Goal: Transaction & Acquisition: Download file/media

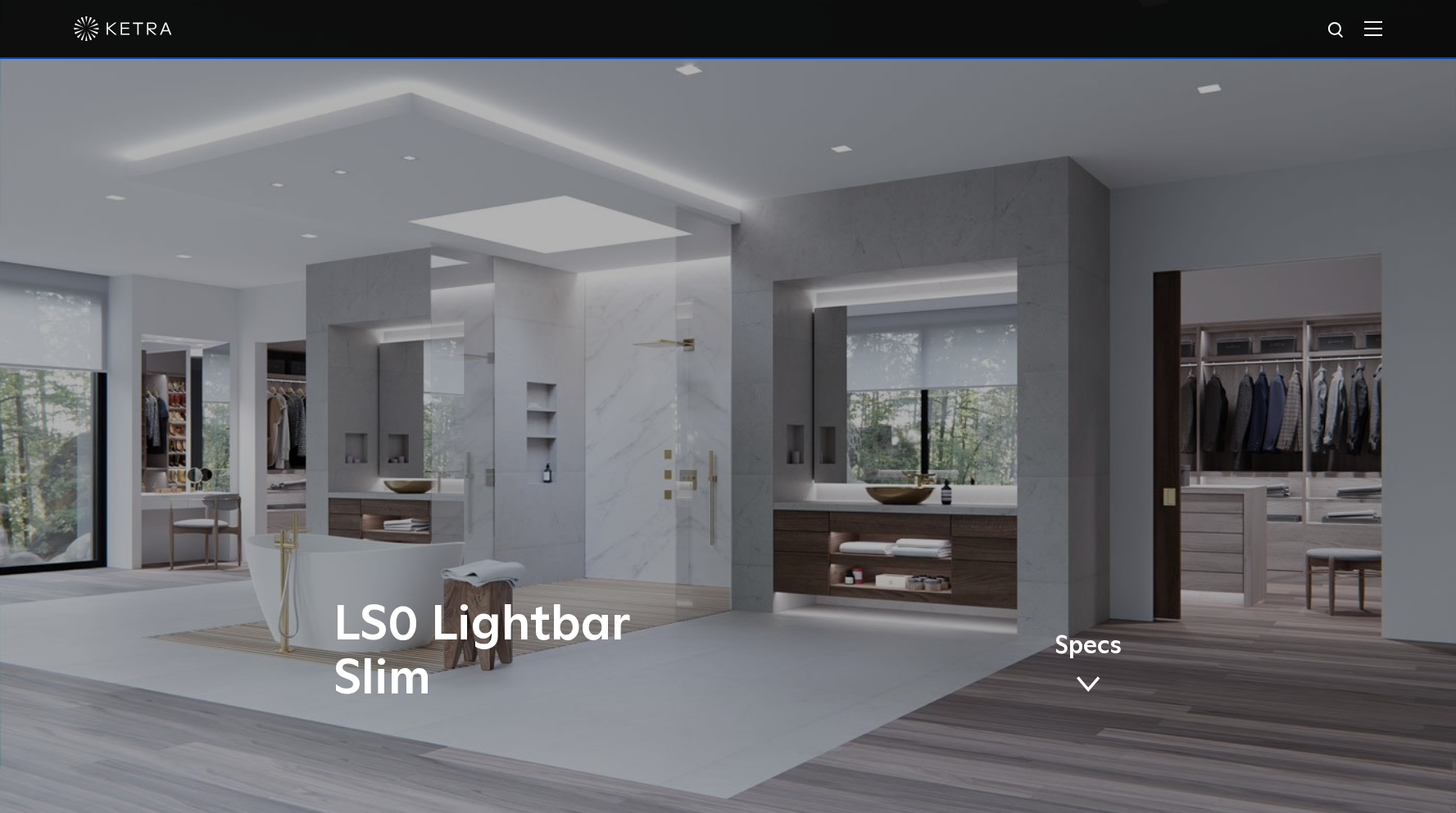
click at [1397, 30] on div at bounding box center [728, 29] width 1456 height 59
click at [1382, 34] on img at bounding box center [1372, 28] width 18 height 16
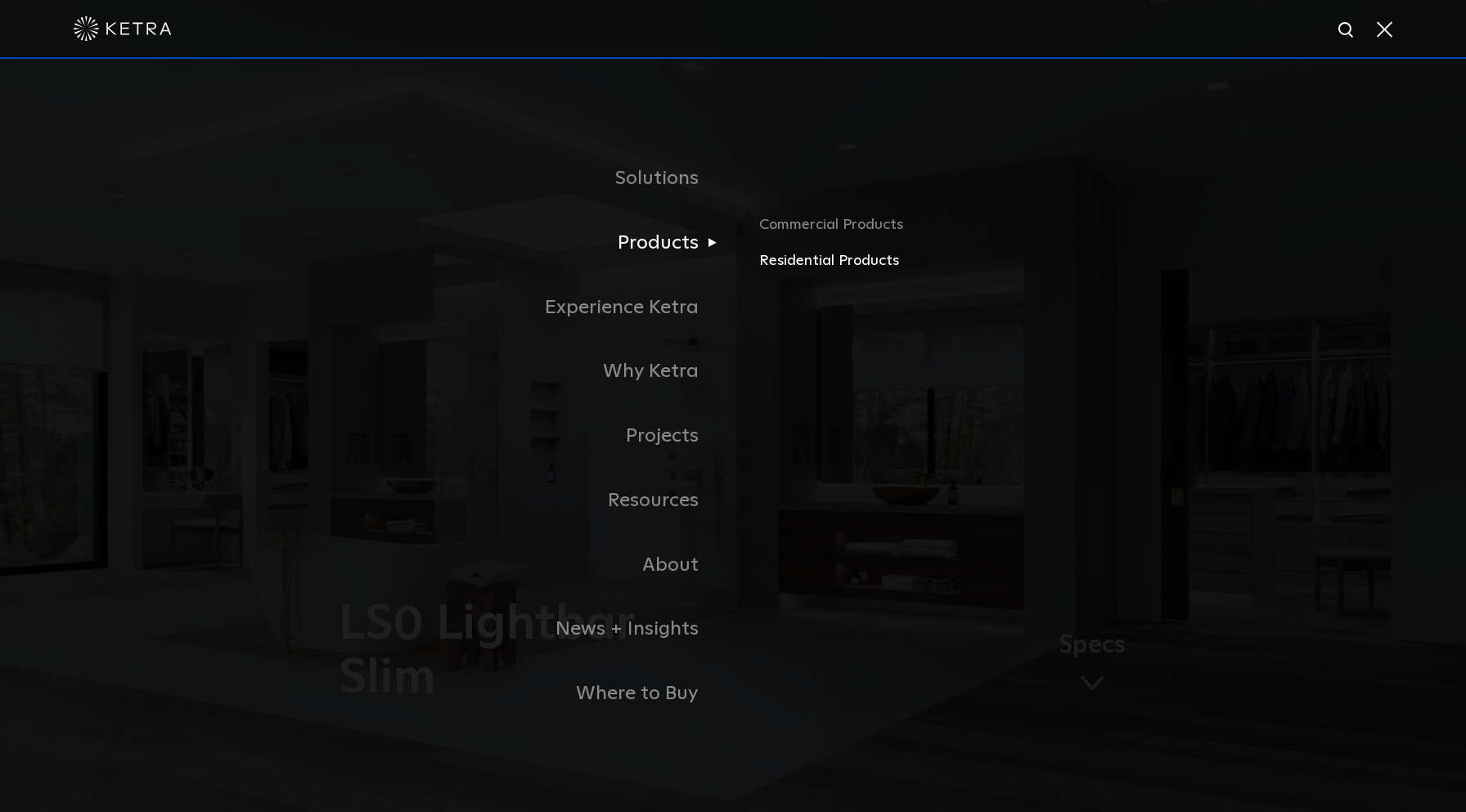
click at [775, 262] on link "Residential Products" at bounding box center [950, 261] width 382 height 23
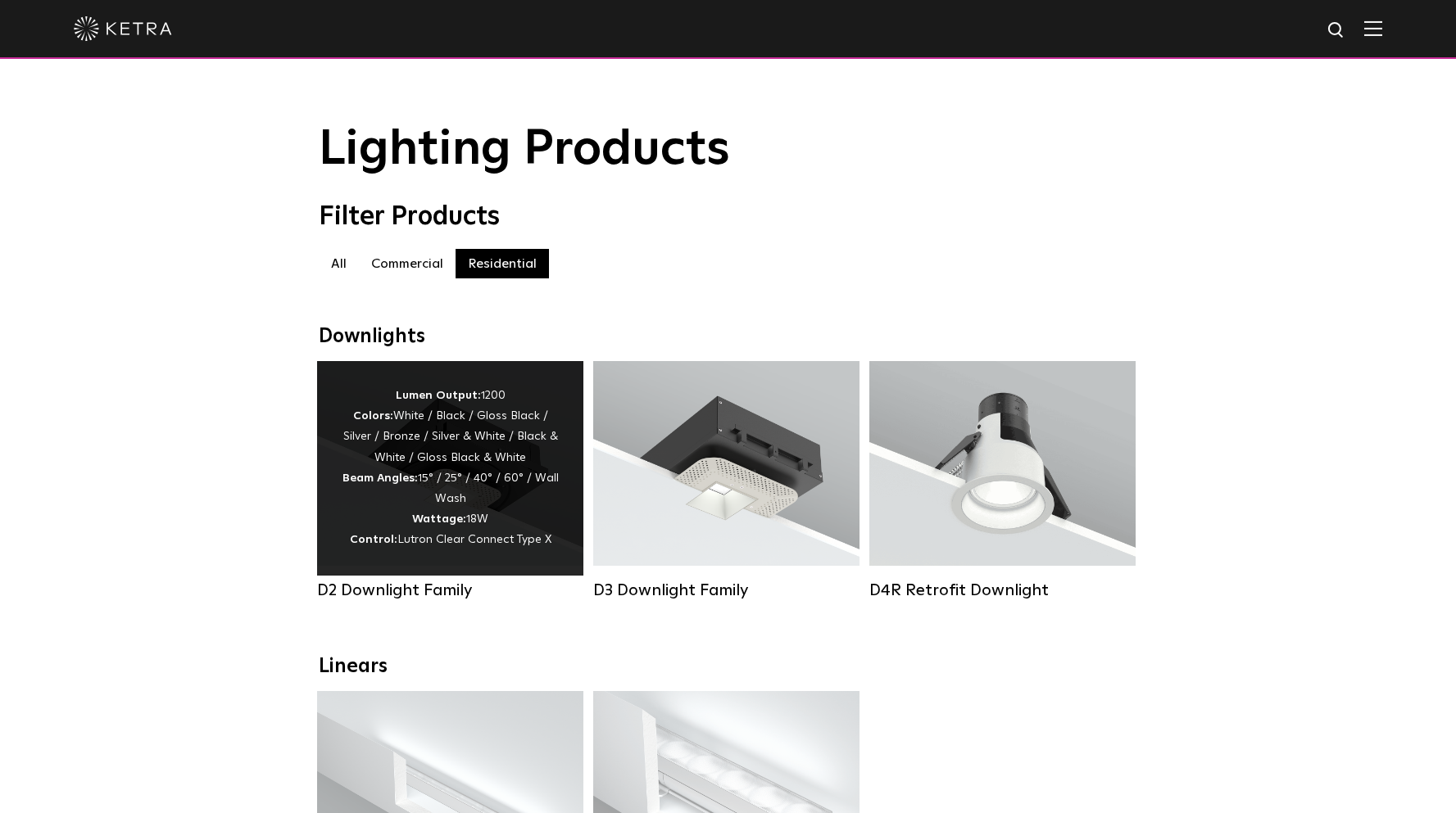
click at [461, 497] on div "Lumen Output: 1200 Colors: White / Black / Gloss Black / Silver / Bronze / Silv…" at bounding box center [450, 468] width 217 height 165
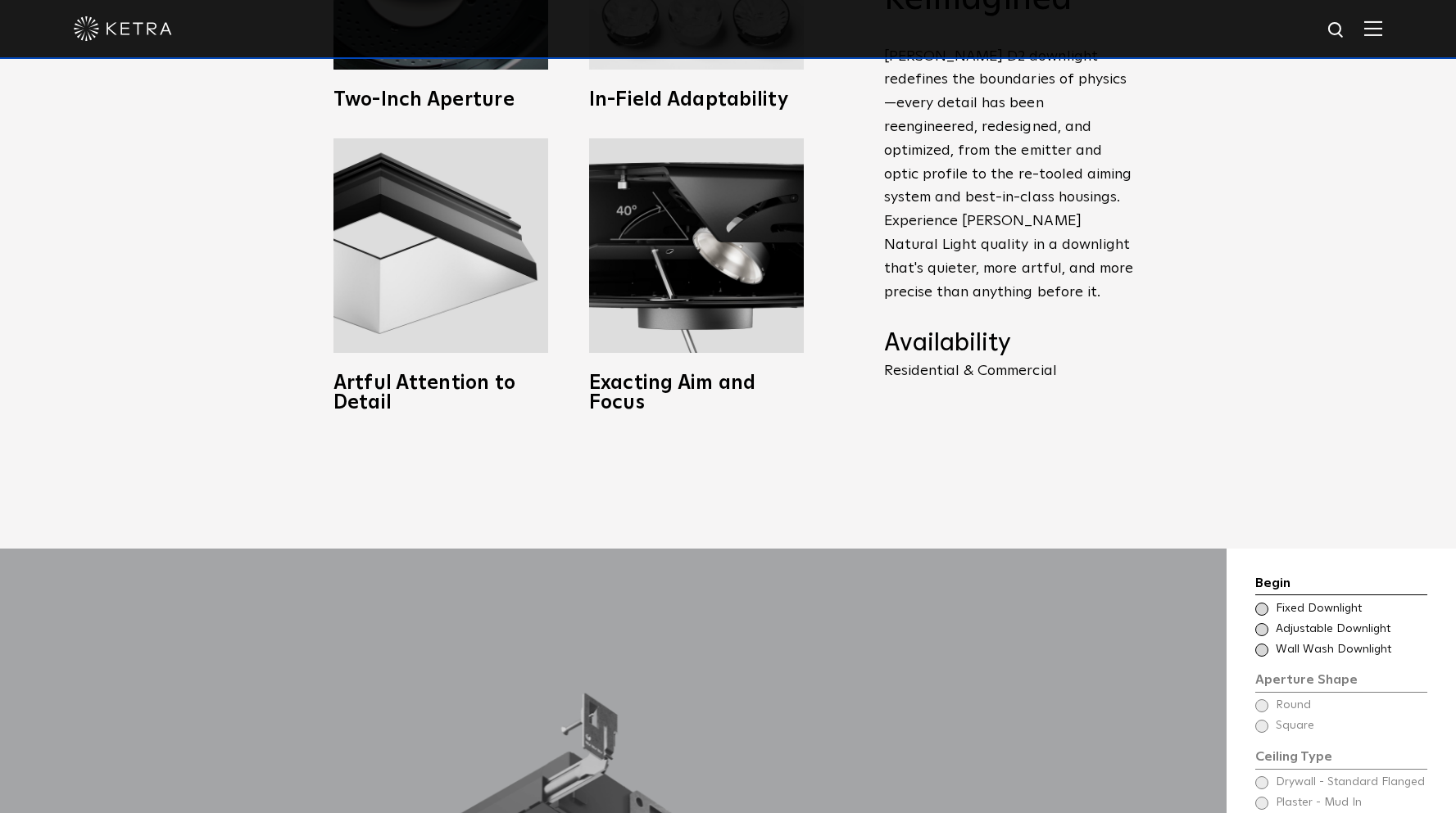
scroll to position [1392, 0]
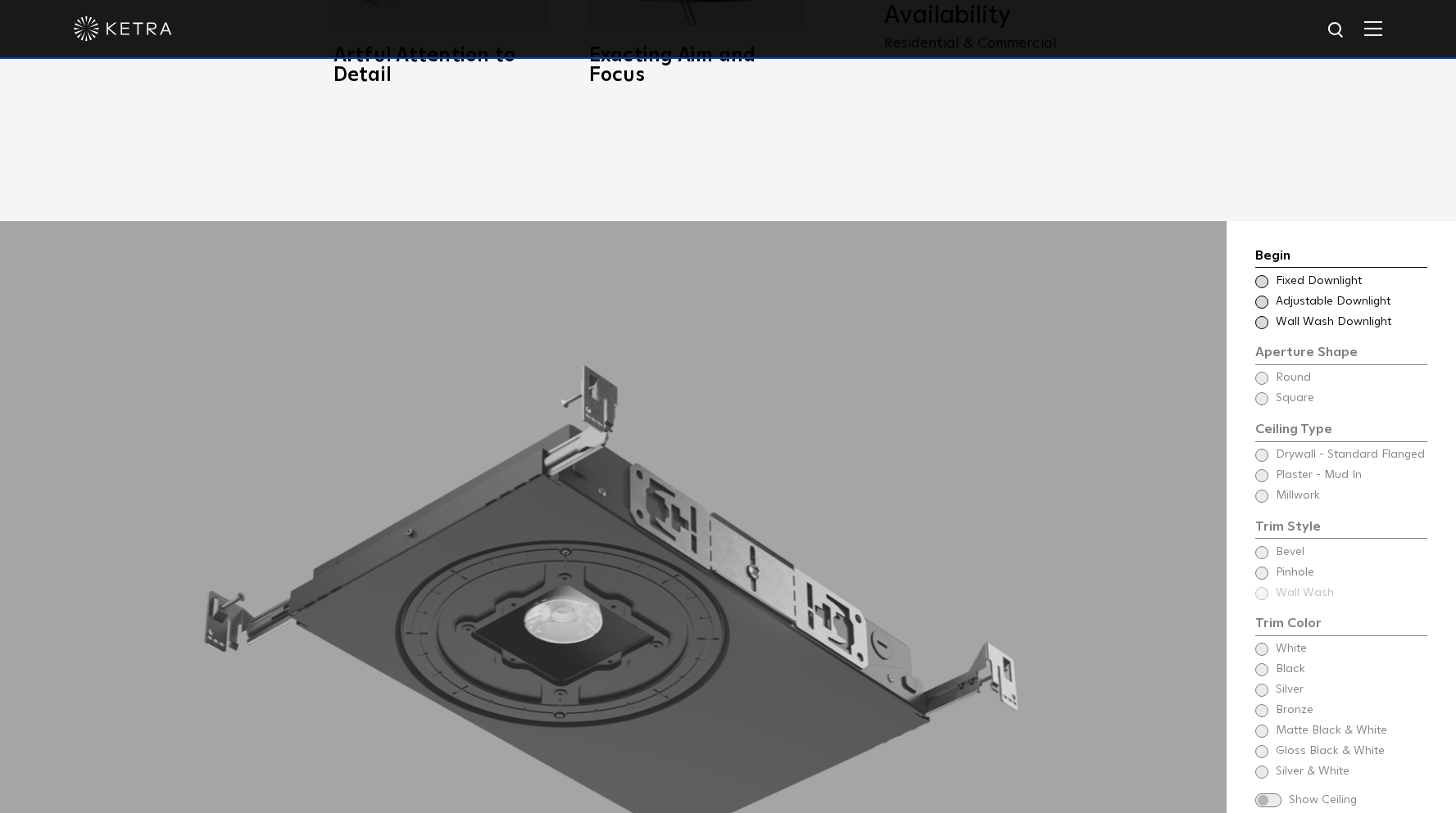
click at [1263, 275] on span at bounding box center [1262, 282] width 13 height 13
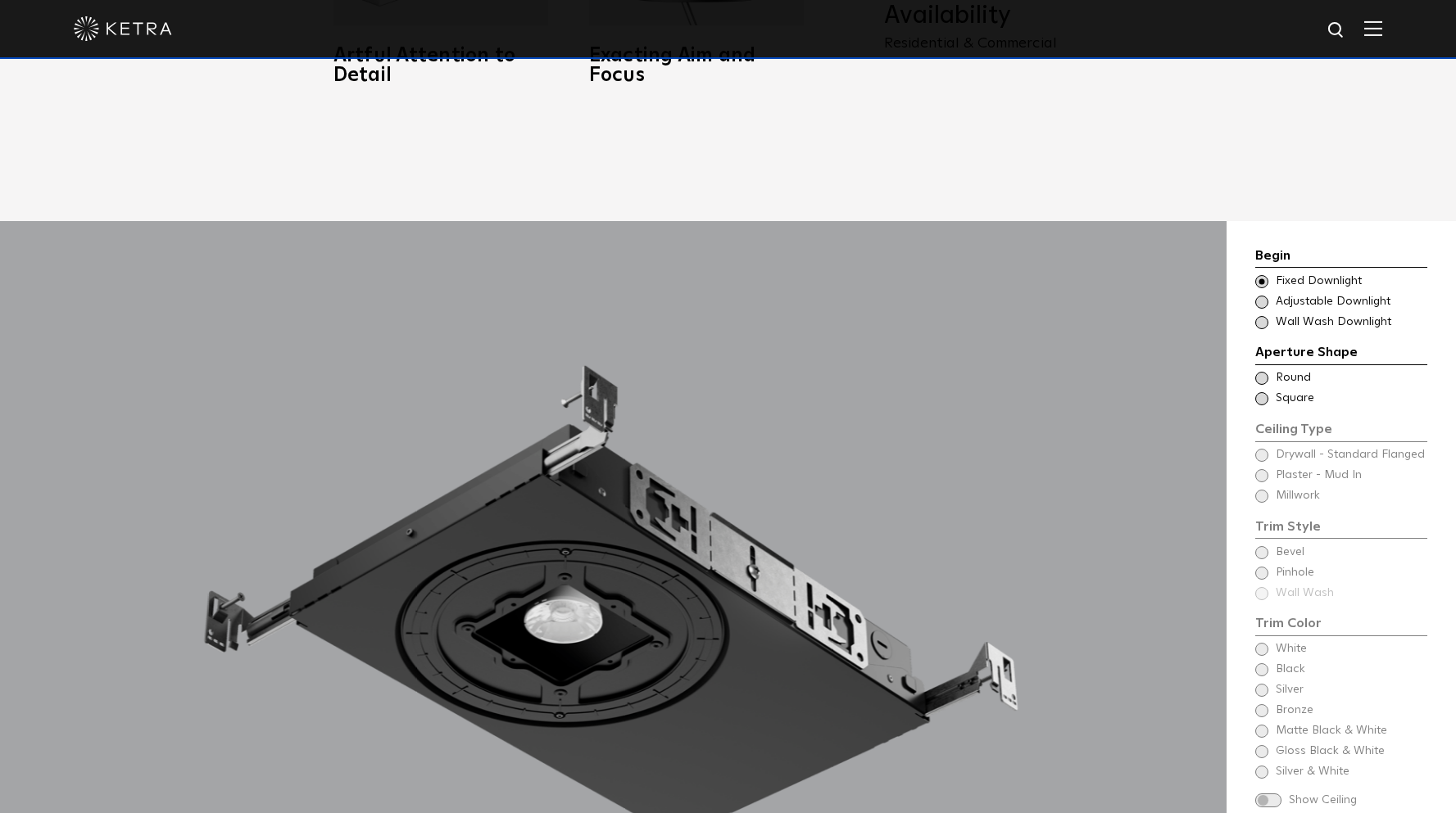
click at [1263, 371] on span at bounding box center [1262, 378] width 13 height 13
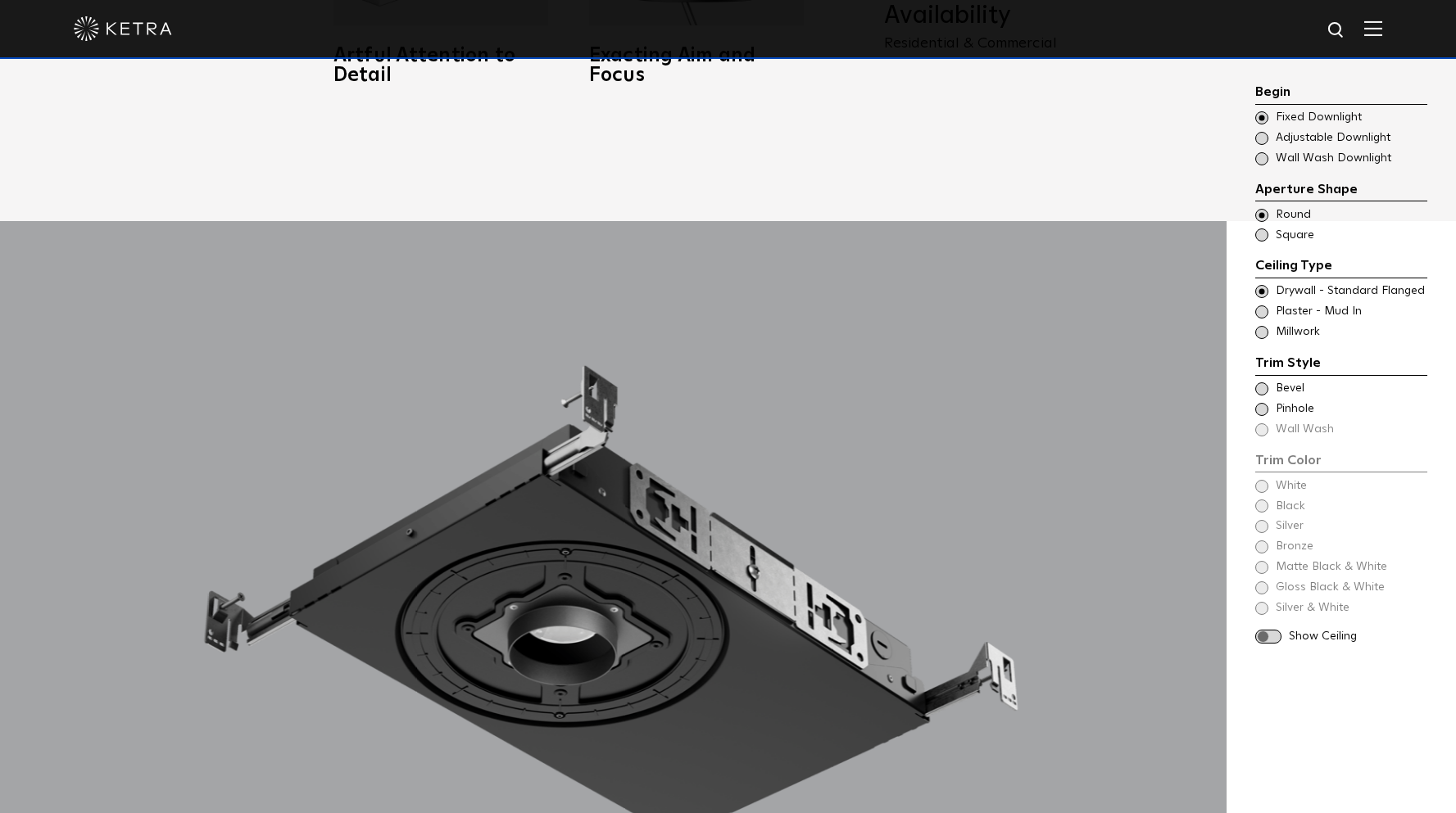
scroll to position [1637, 0]
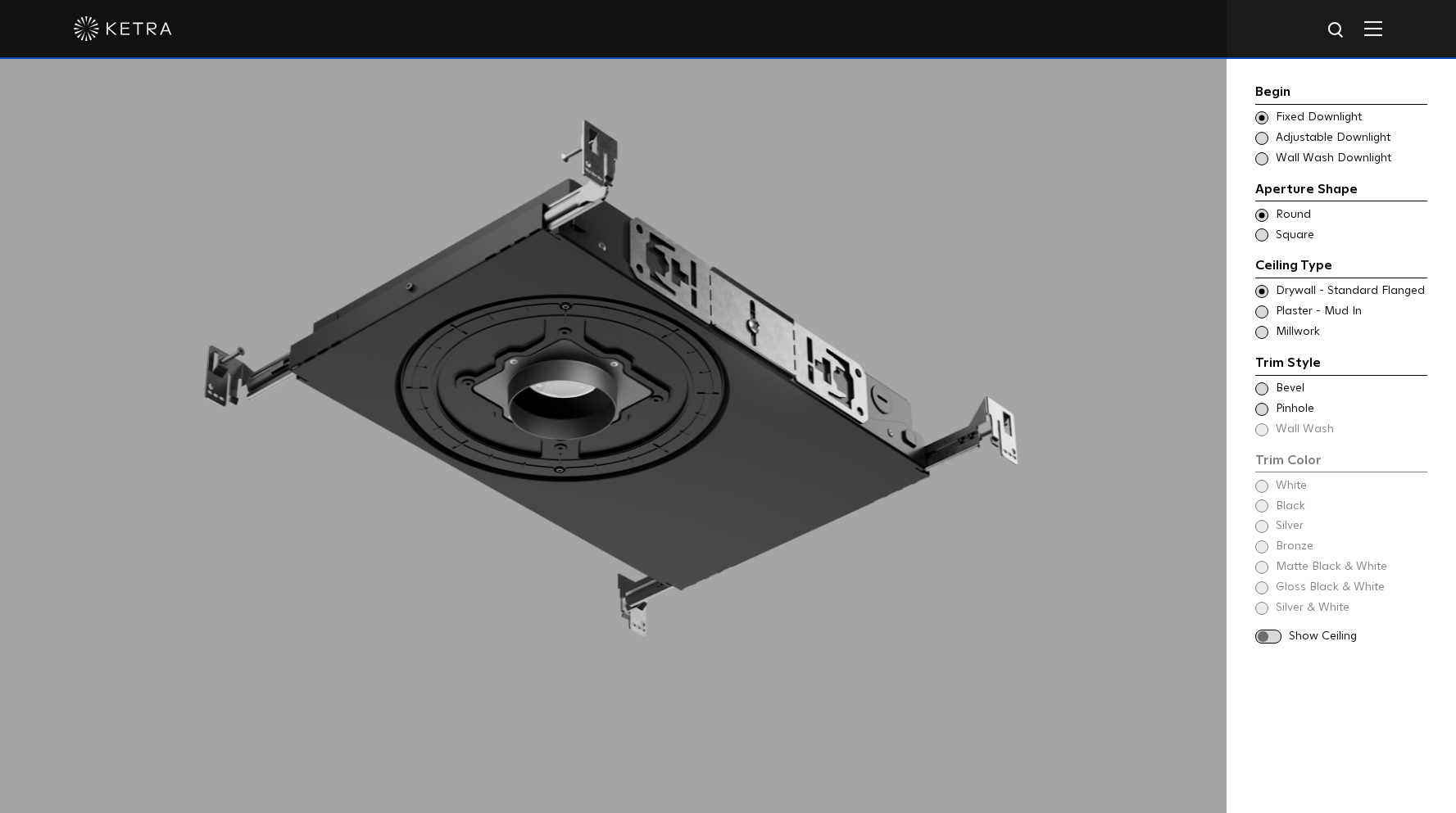
click at [1260, 412] on span at bounding box center [1262, 410] width 13 height 13
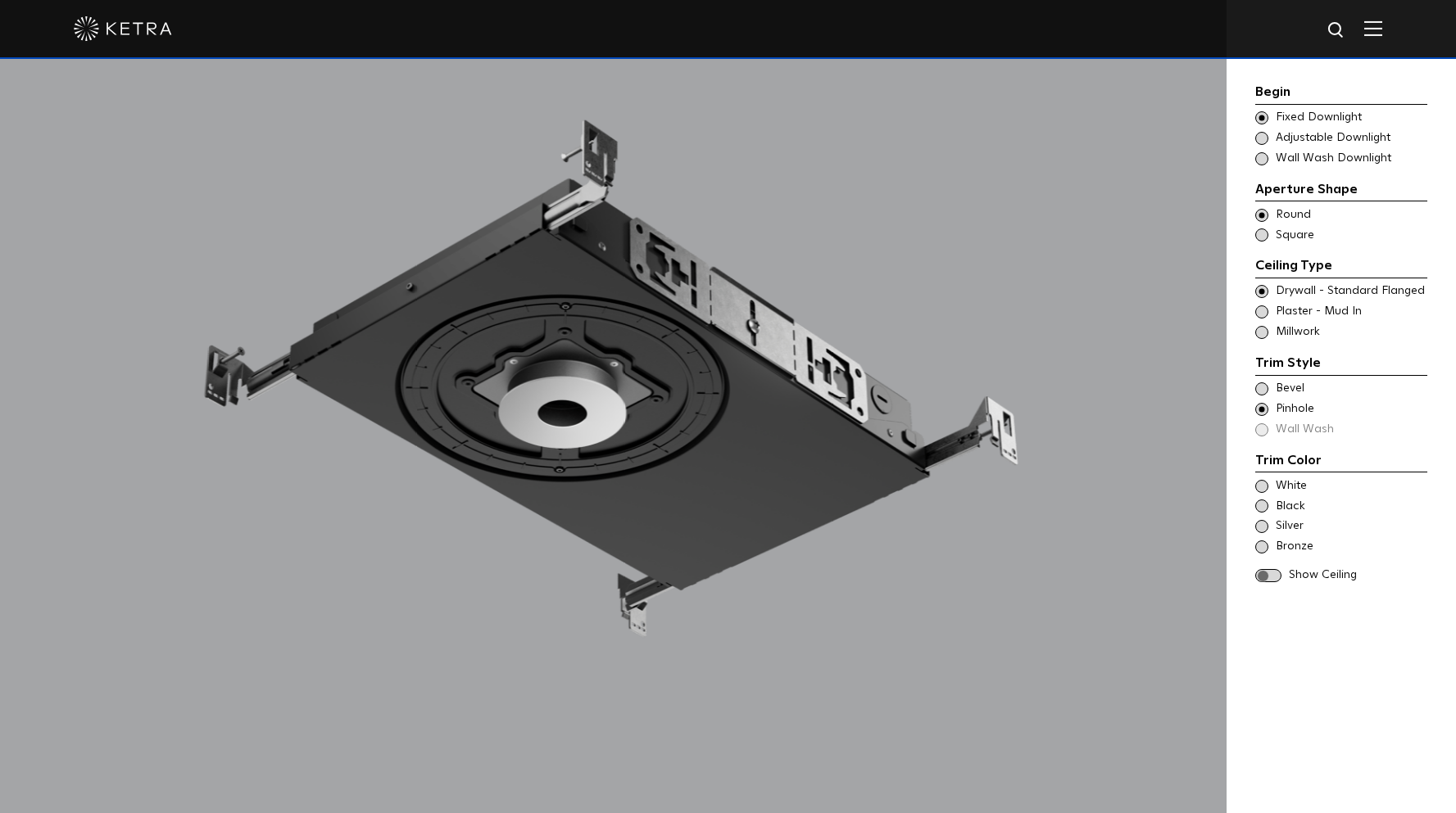
click at [1268, 569] on span at bounding box center [1268, 576] width 26 height 14
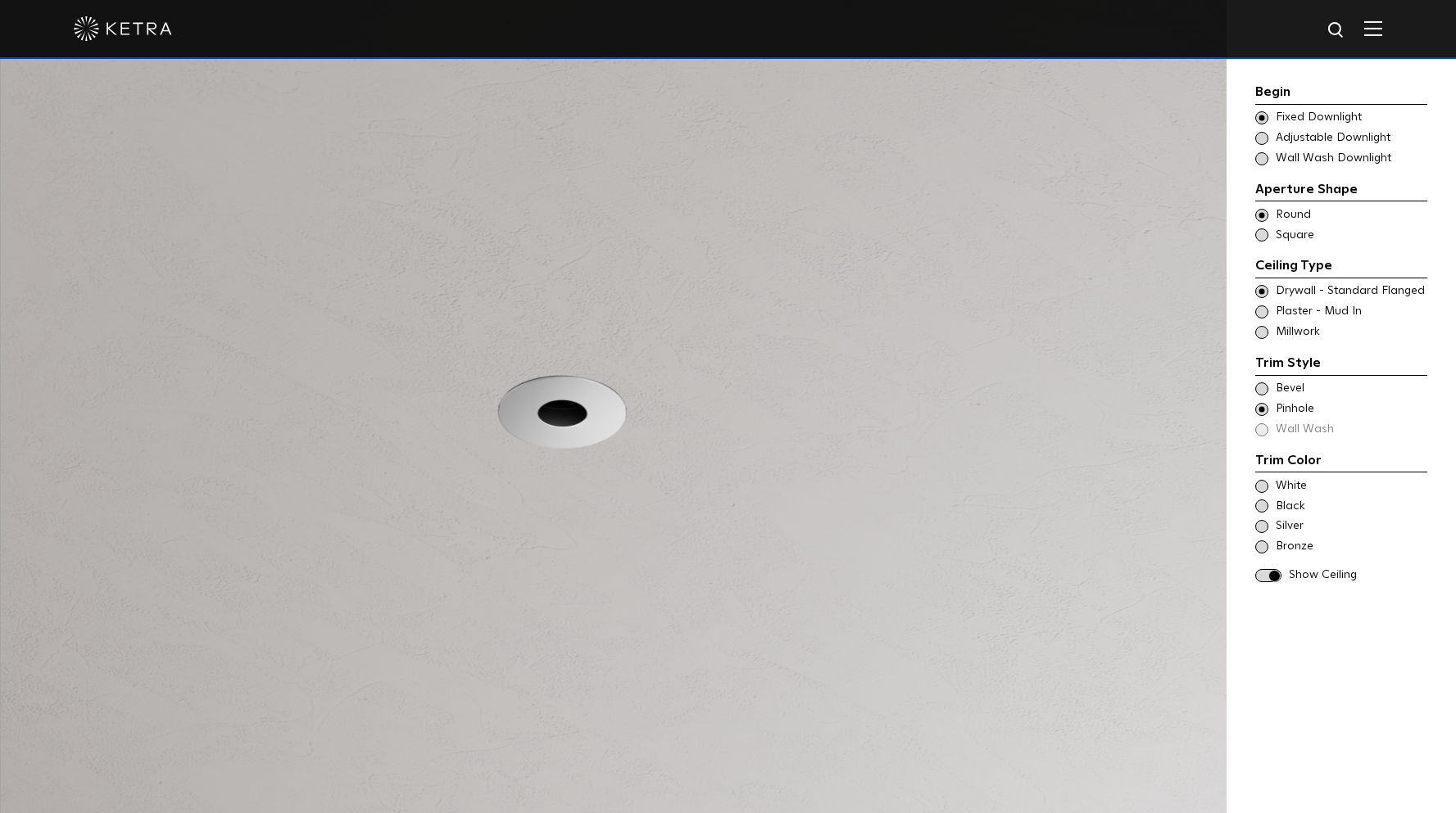
click at [1260, 543] on span at bounding box center [1262, 547] width 13 height 13
click at [1262, 488] on span at bounding box center [1262, 486] width 13 height 13
click at [1262, 511] on div "Black" at bounding box center [1341, 507] width 172 height 17
click at [1263, 520] on span at bounding box center [1262, 526] width 13 height 13
click at [1265, 503] on span at bounding box center [1262, 506] width 13 height 13
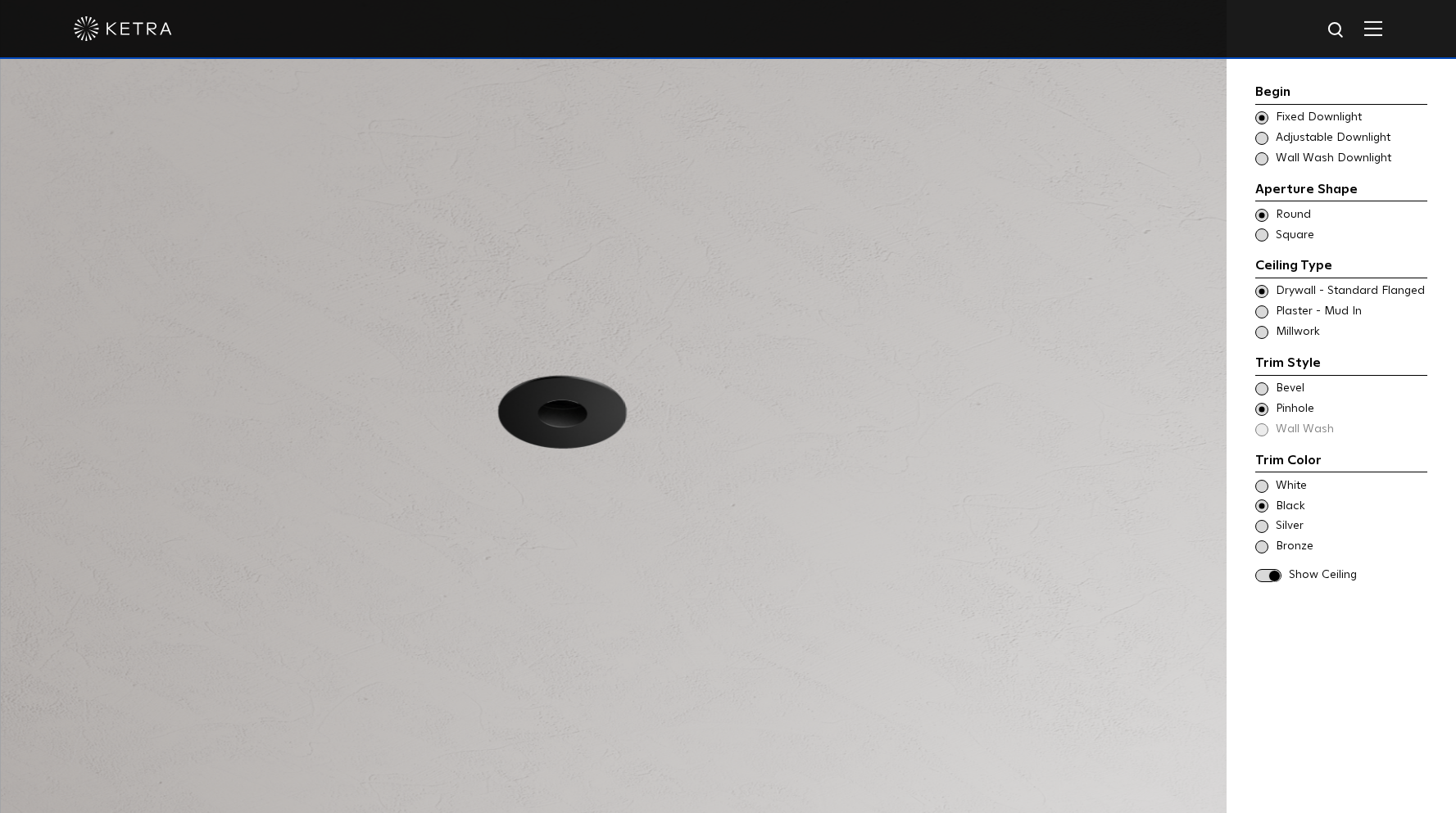
click at [1264, 525] on span at bounding box center [1262, 526] width 13 height 13
click at [1263, 542] on span at bounding box center [1262, 547] width 13 height 13
click at [1261, 523] on span at bounding box center [1262, 526] width 13 height 13
click at [1261, 543] on span at bounding box center [1262, 547] width 13 height 13
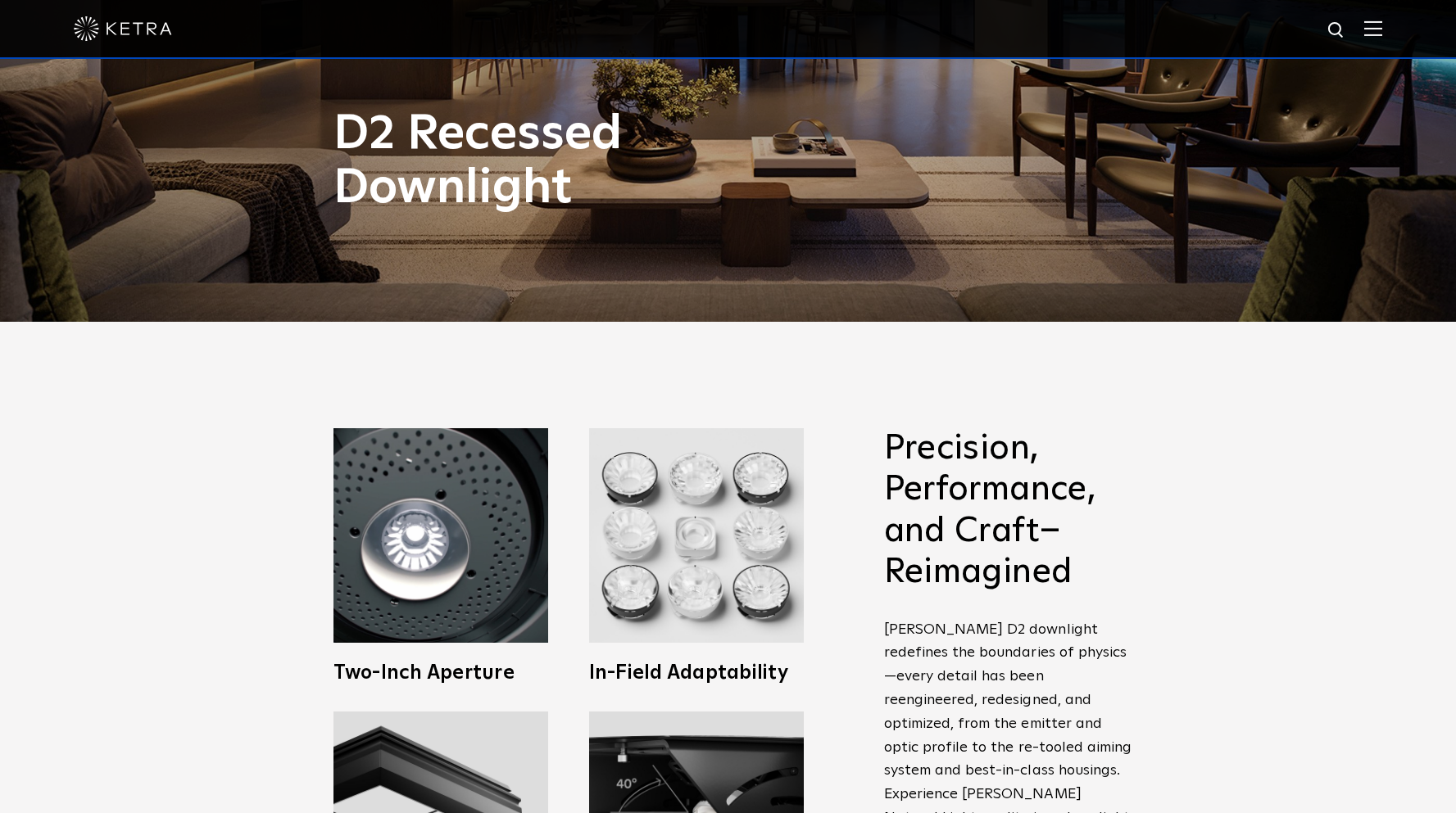
scroll to position [655, 0]
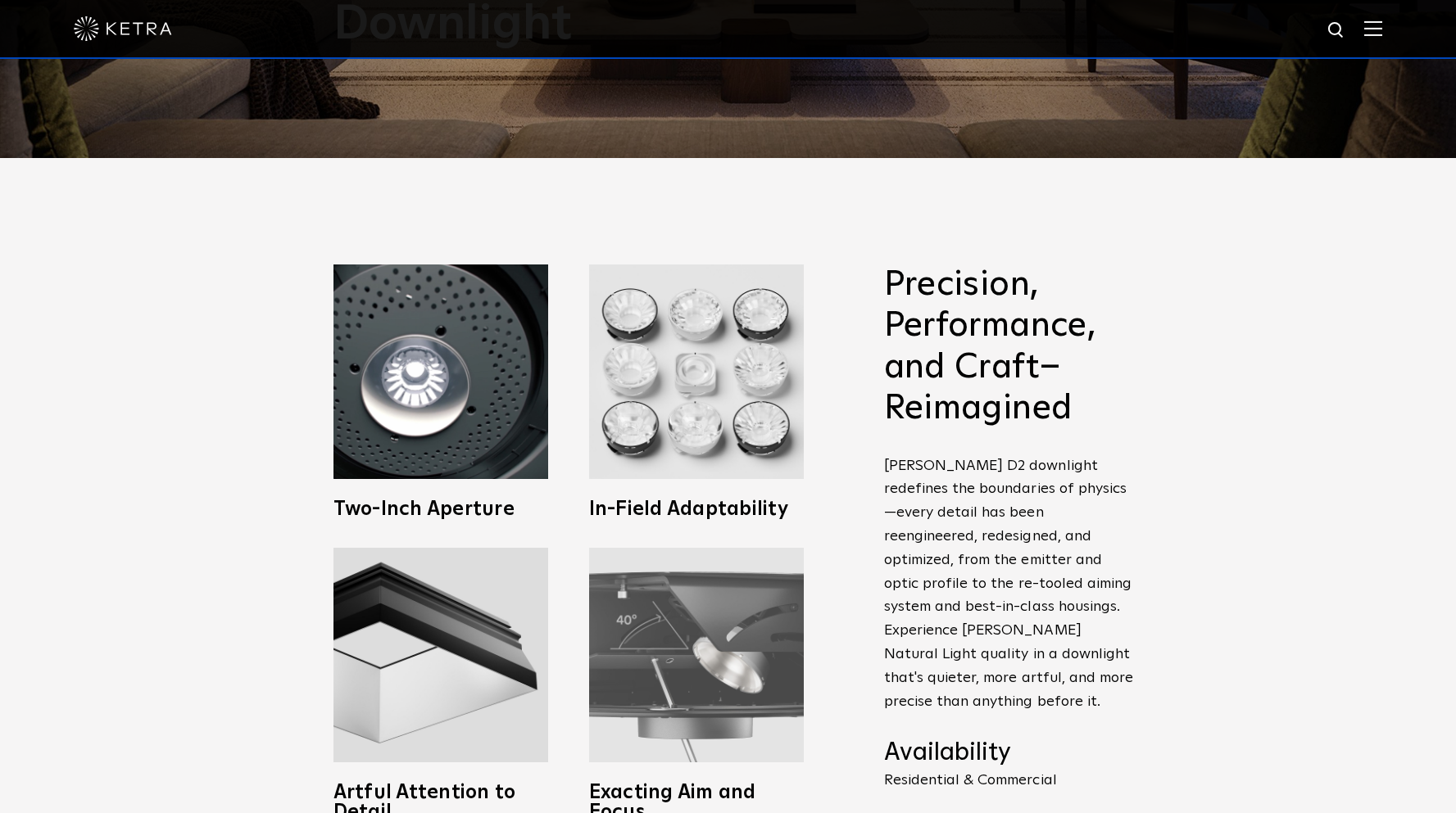
click at [763, 658] on img at bounding box center [697, 655] width 215 height 215
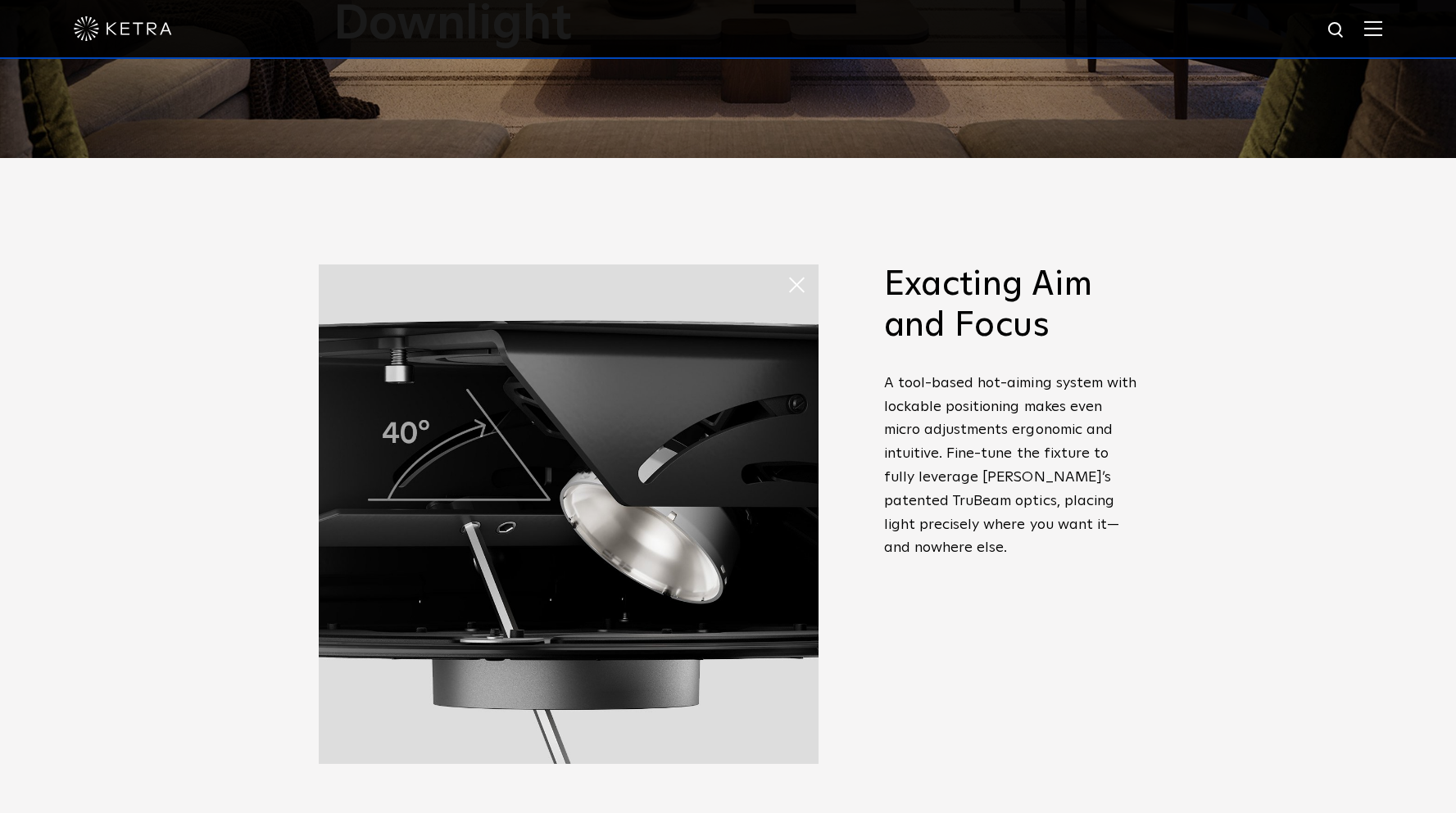
click at [1320, 236] on div "Precision, Performance, and Craft–Reimagined Ketra D2 downlight redefines the b…" at bounding box center [728, 557] width 1456 height 800
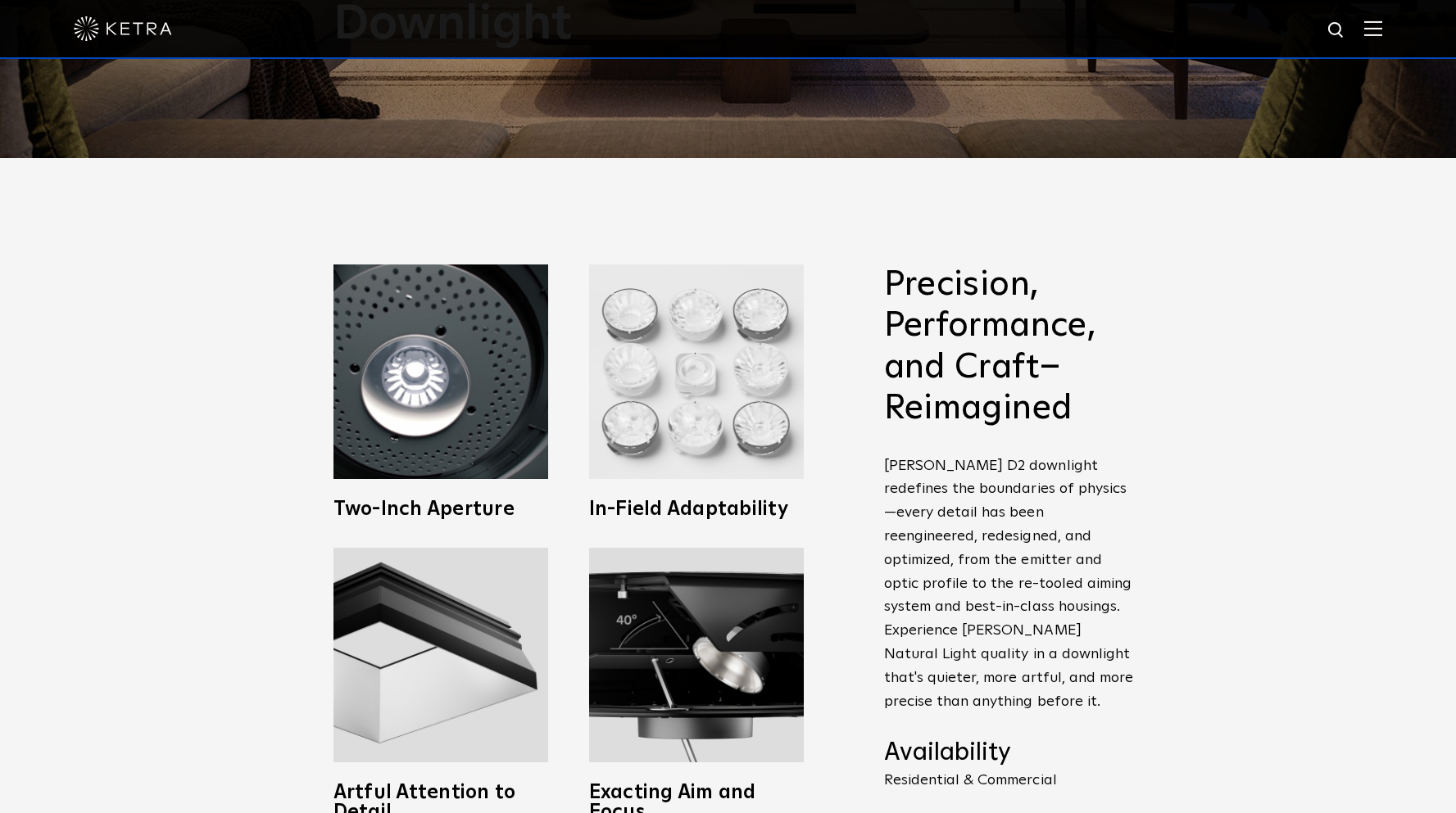
click at [672, 355] on img at bounding box center [697, 371] width 215 height 215
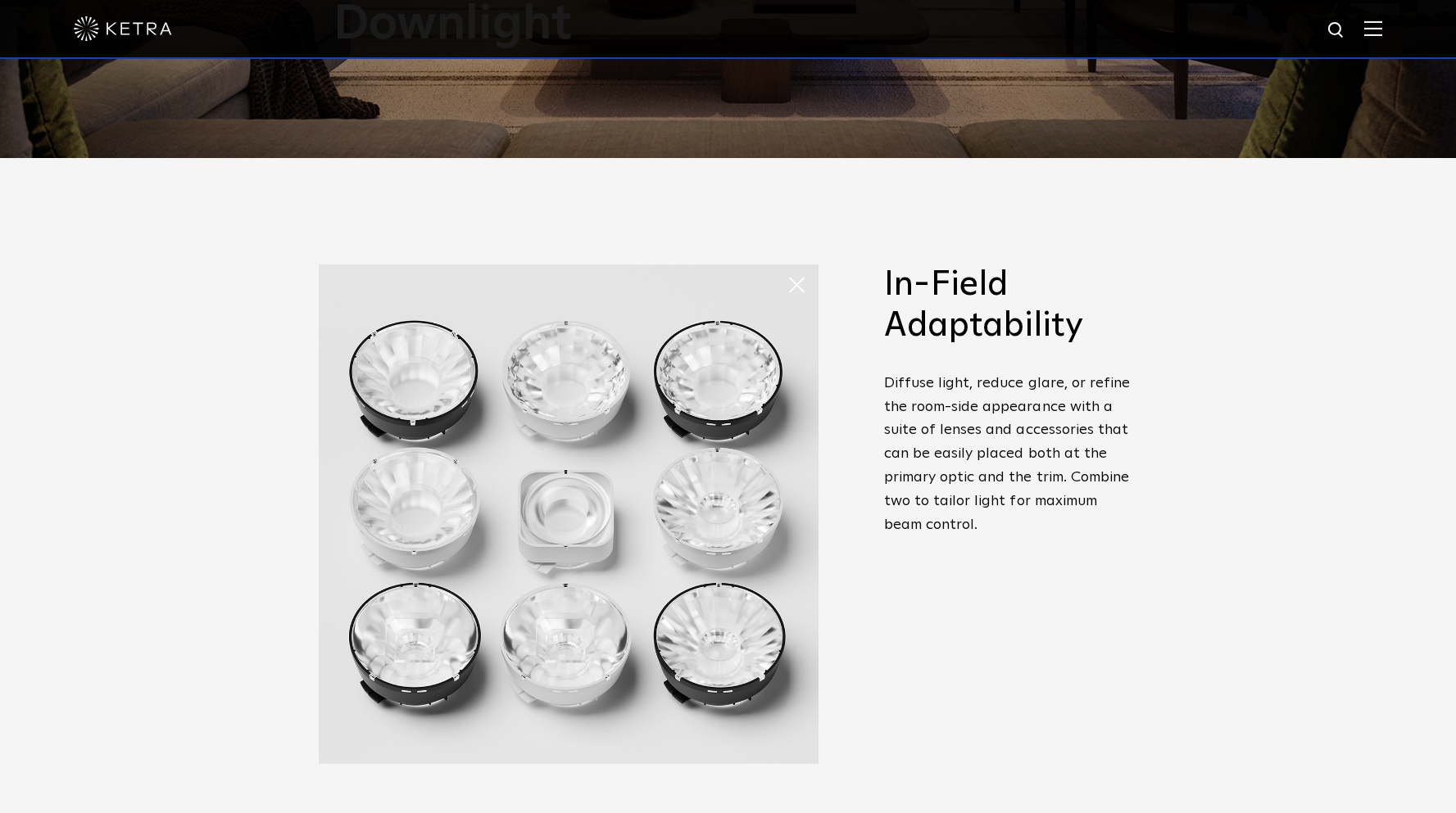
click at [792, 277] on span at bounding box center [802, 285] width 33 height 33
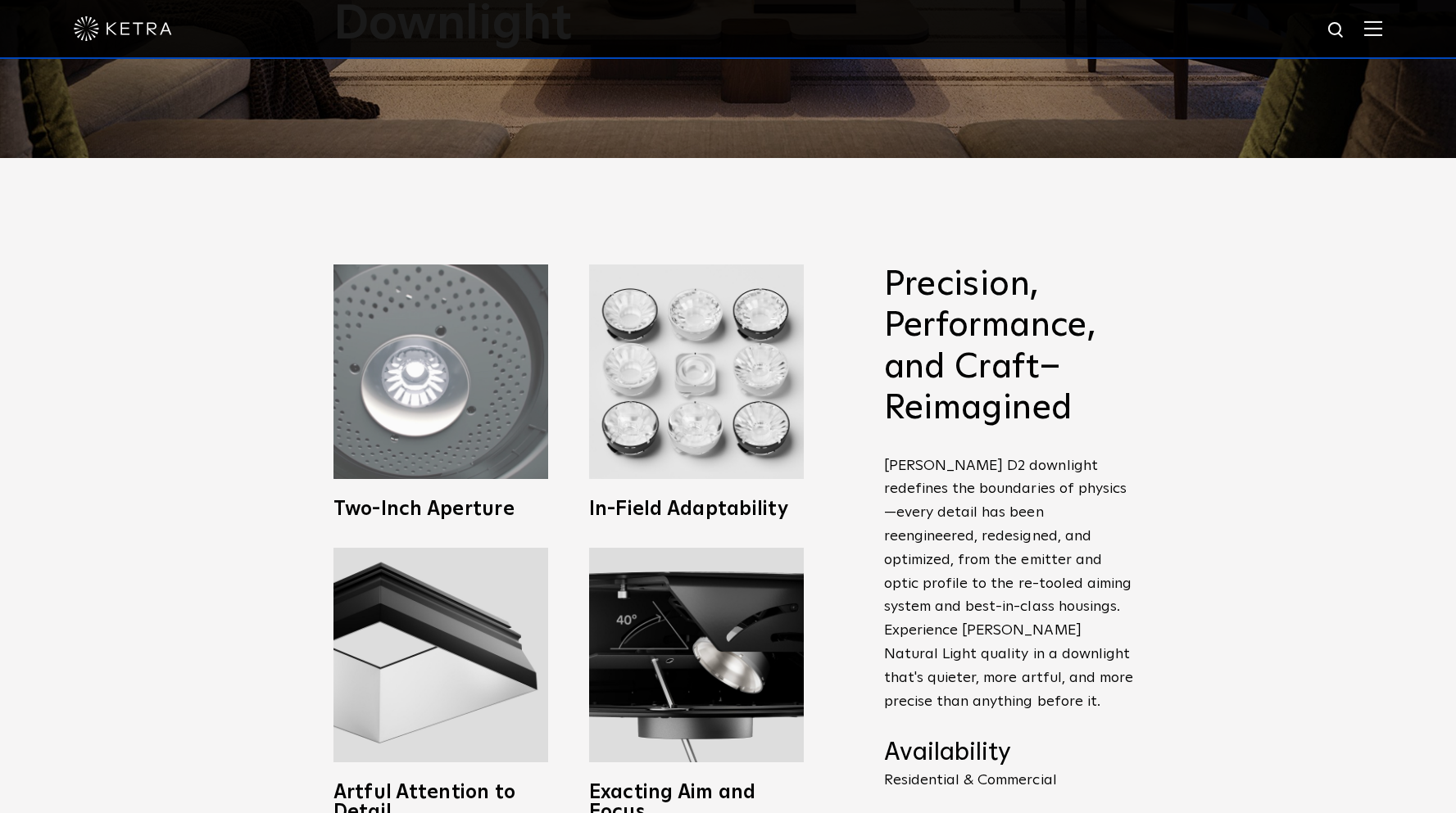
click at [490, 393] on img at bounding box center [441, 371] width 215 height 215
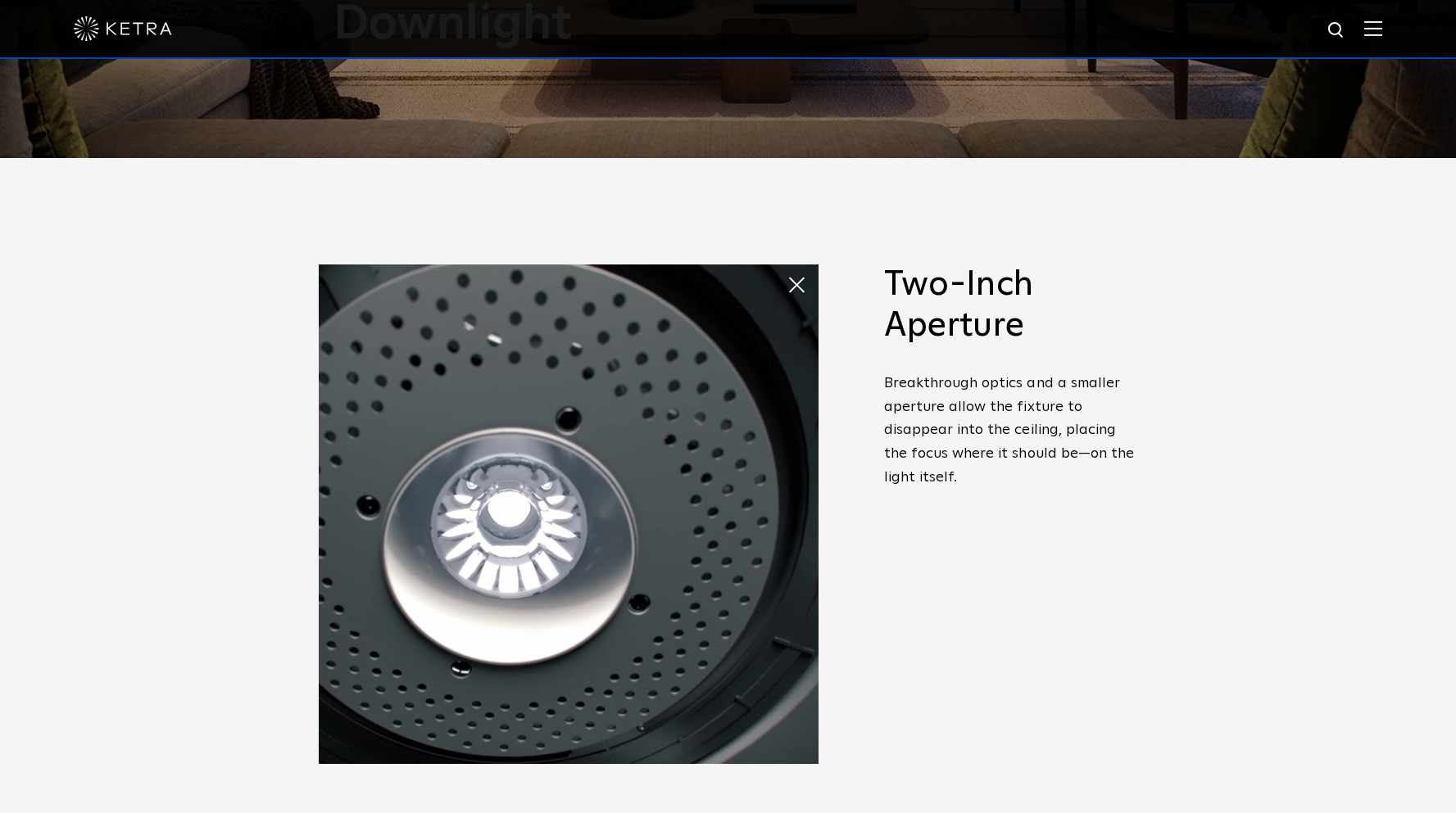
click at [792, 279] on span at bounding box center [802, 285] width 33 height 33
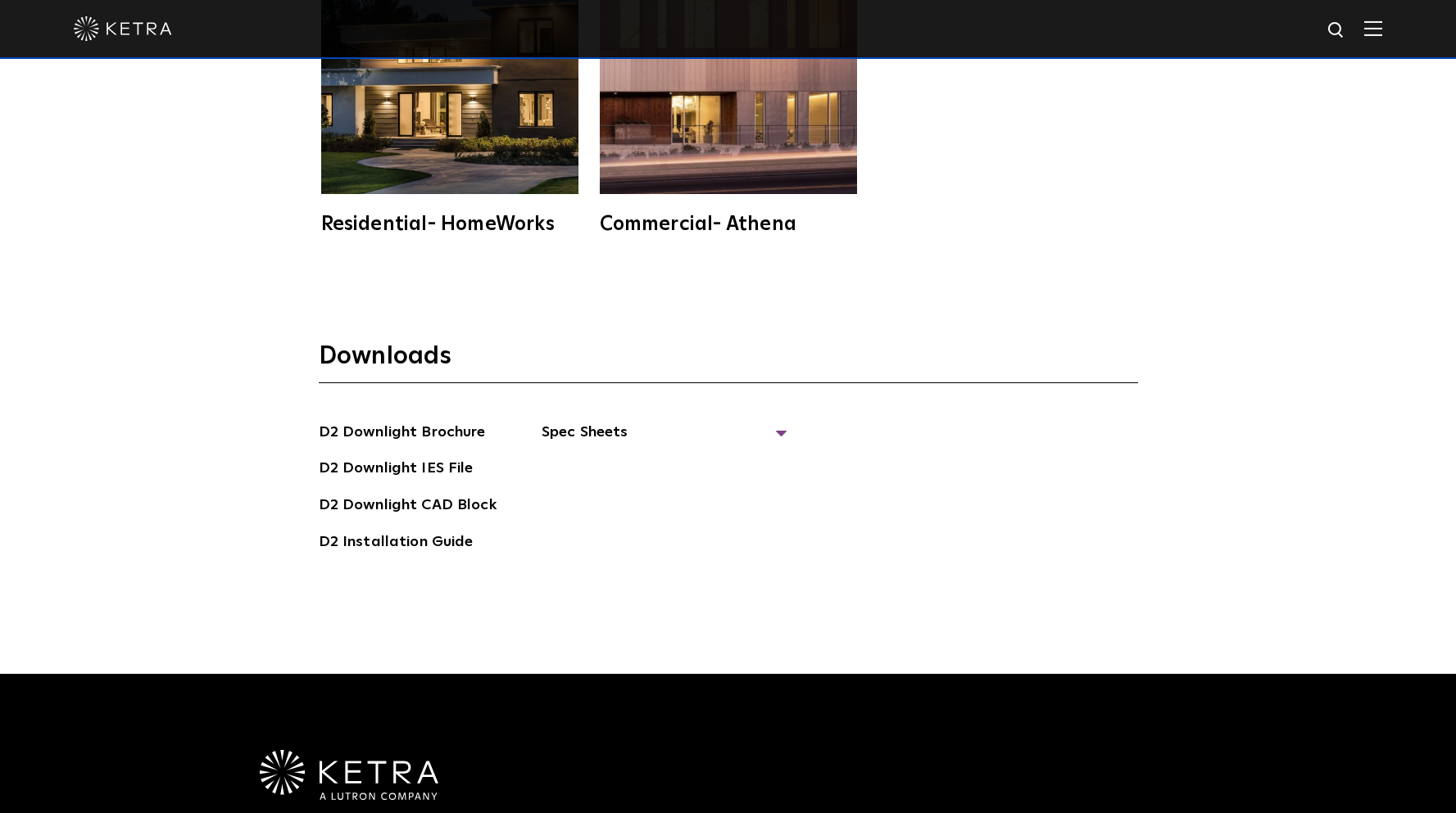
scroll to position [4830, 0]
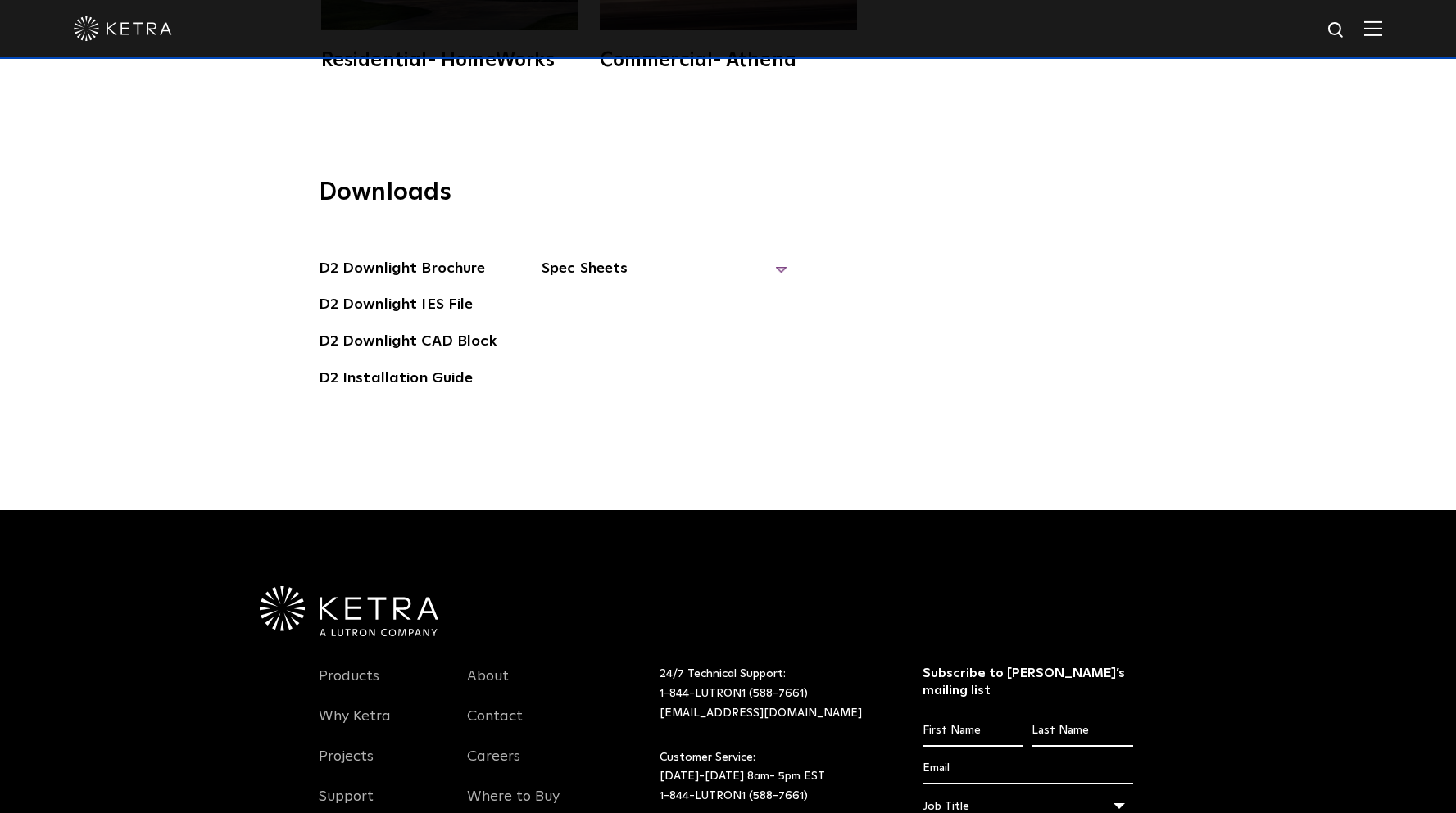
click at [606, 257] on span "Spec Sheets" at bounding box center [664, 274] width 246 height 36
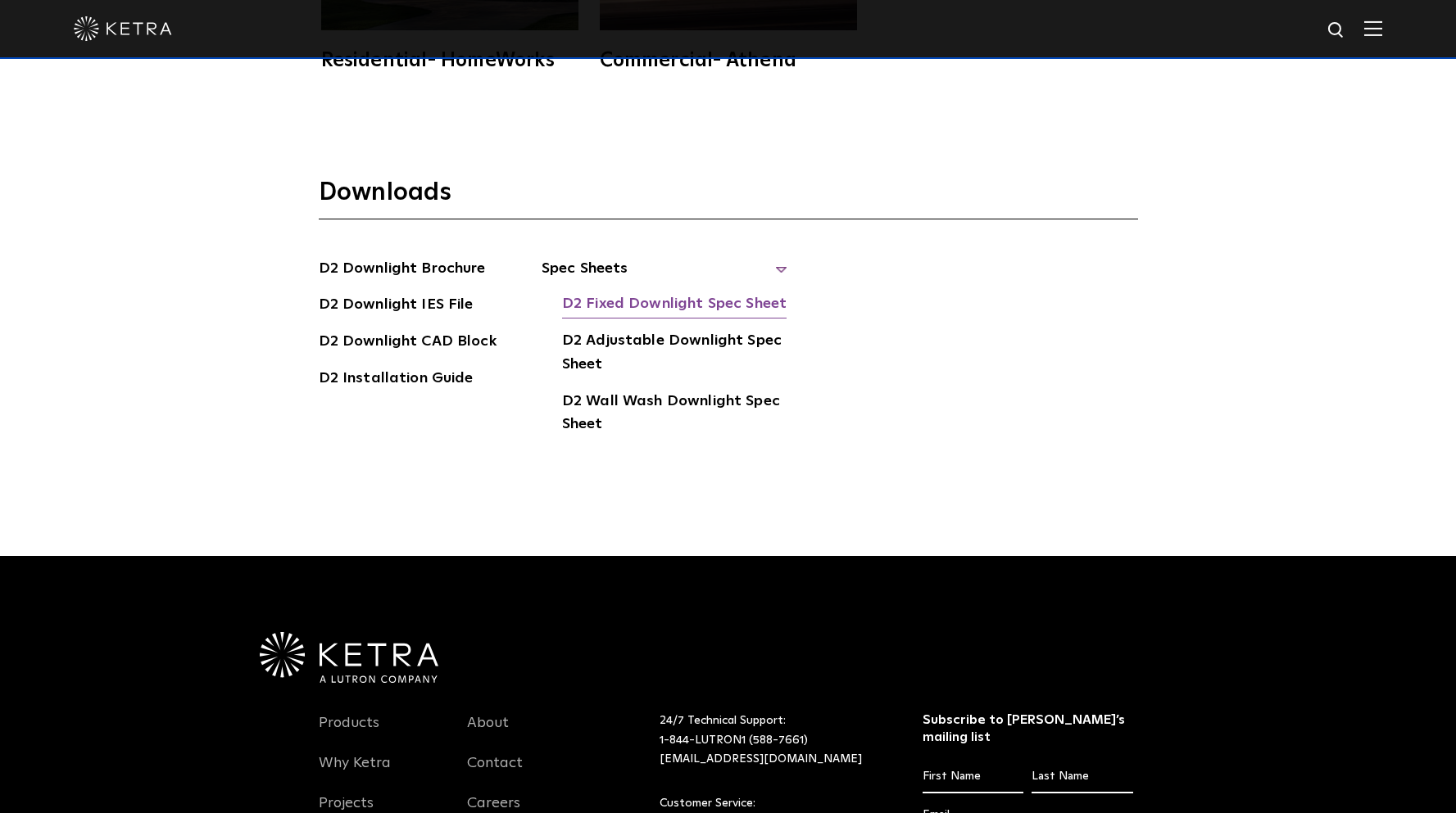
click at [608, 292] on link "D2 Fixed Downlight Spec Sheet" at bounding box center [674, 305] width 224 height 26
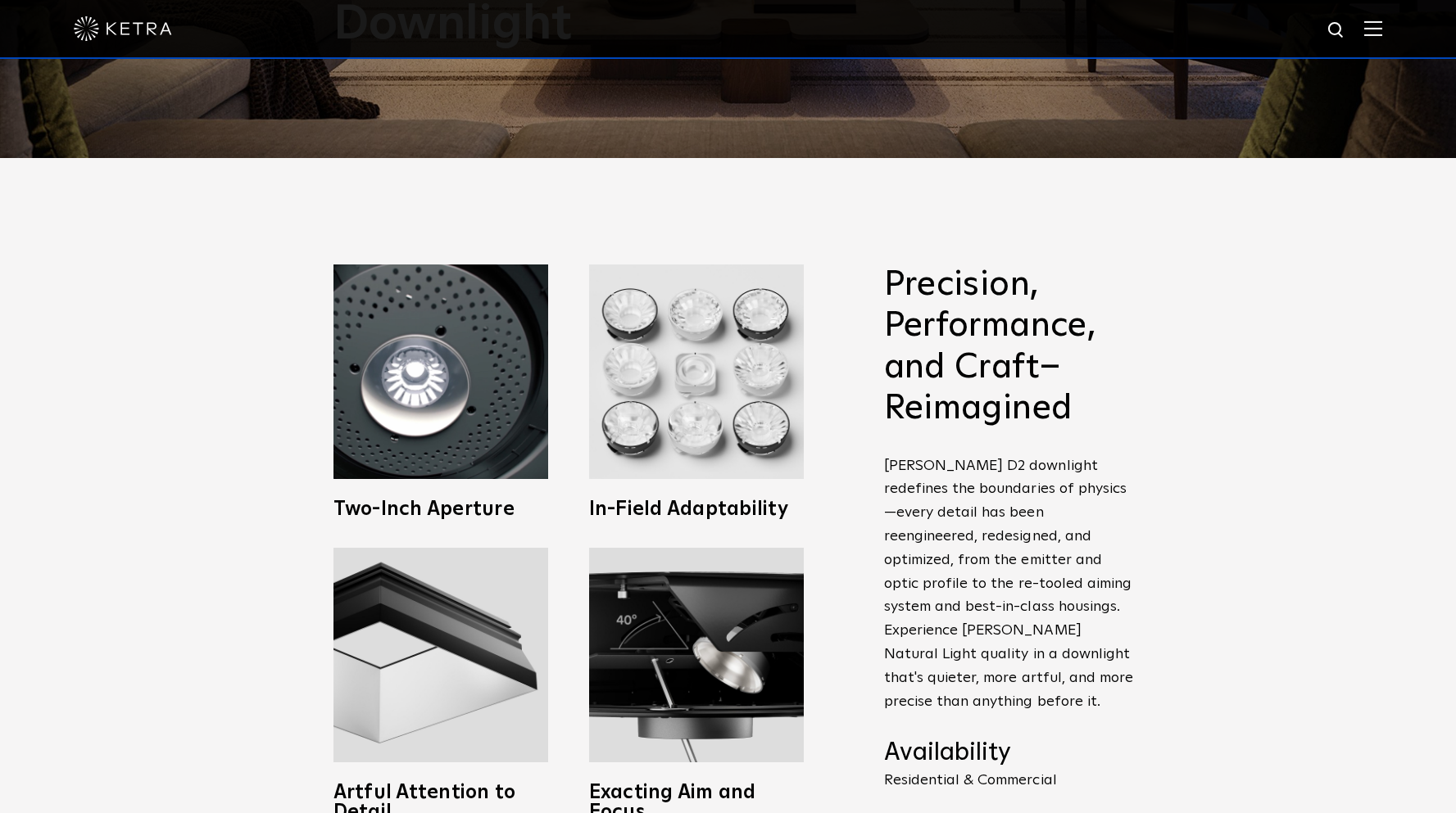
scroll to position [736, 0]
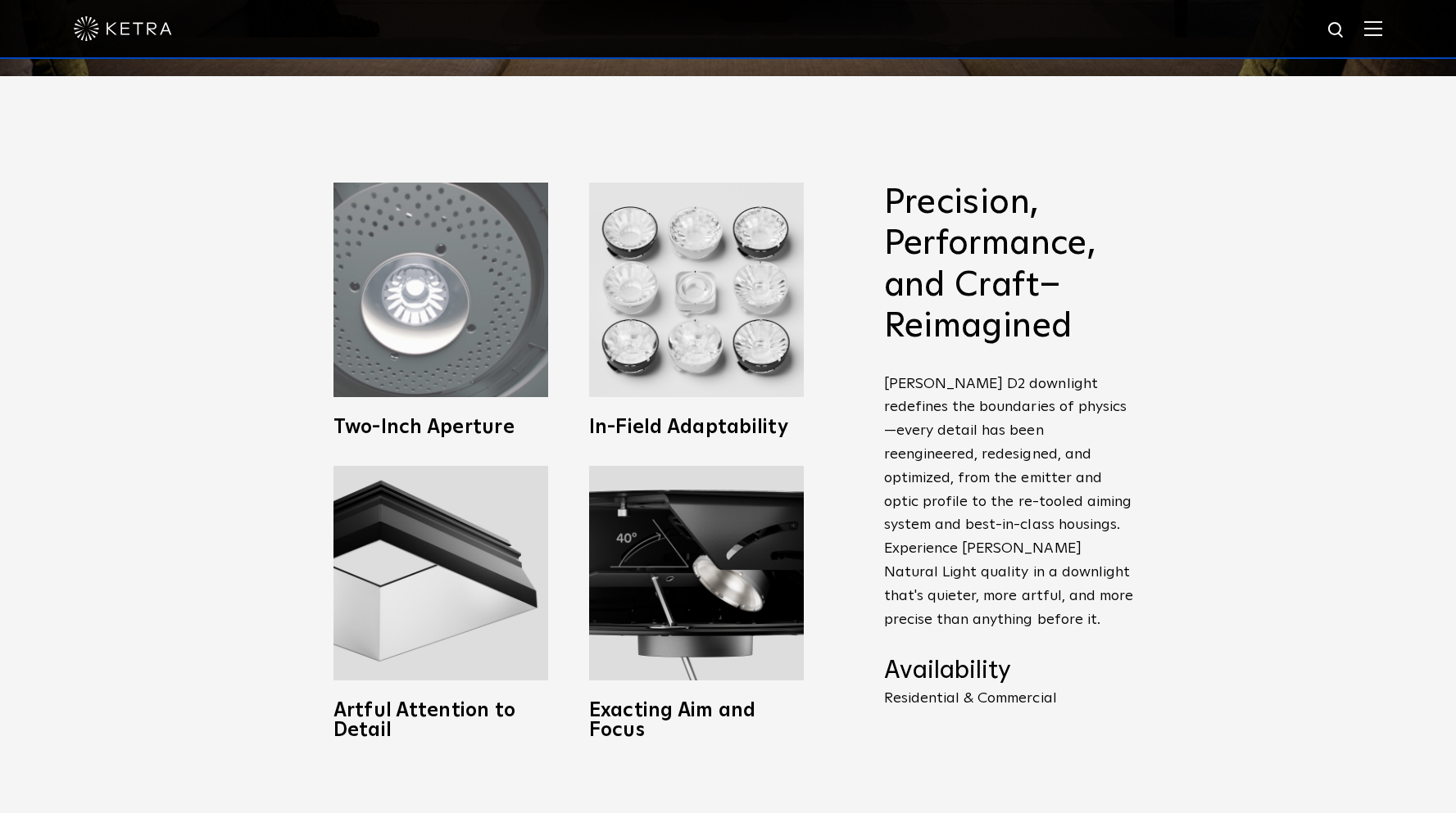
click at [407, 326] on img at bounding box center [441, 290] width 215 height 215
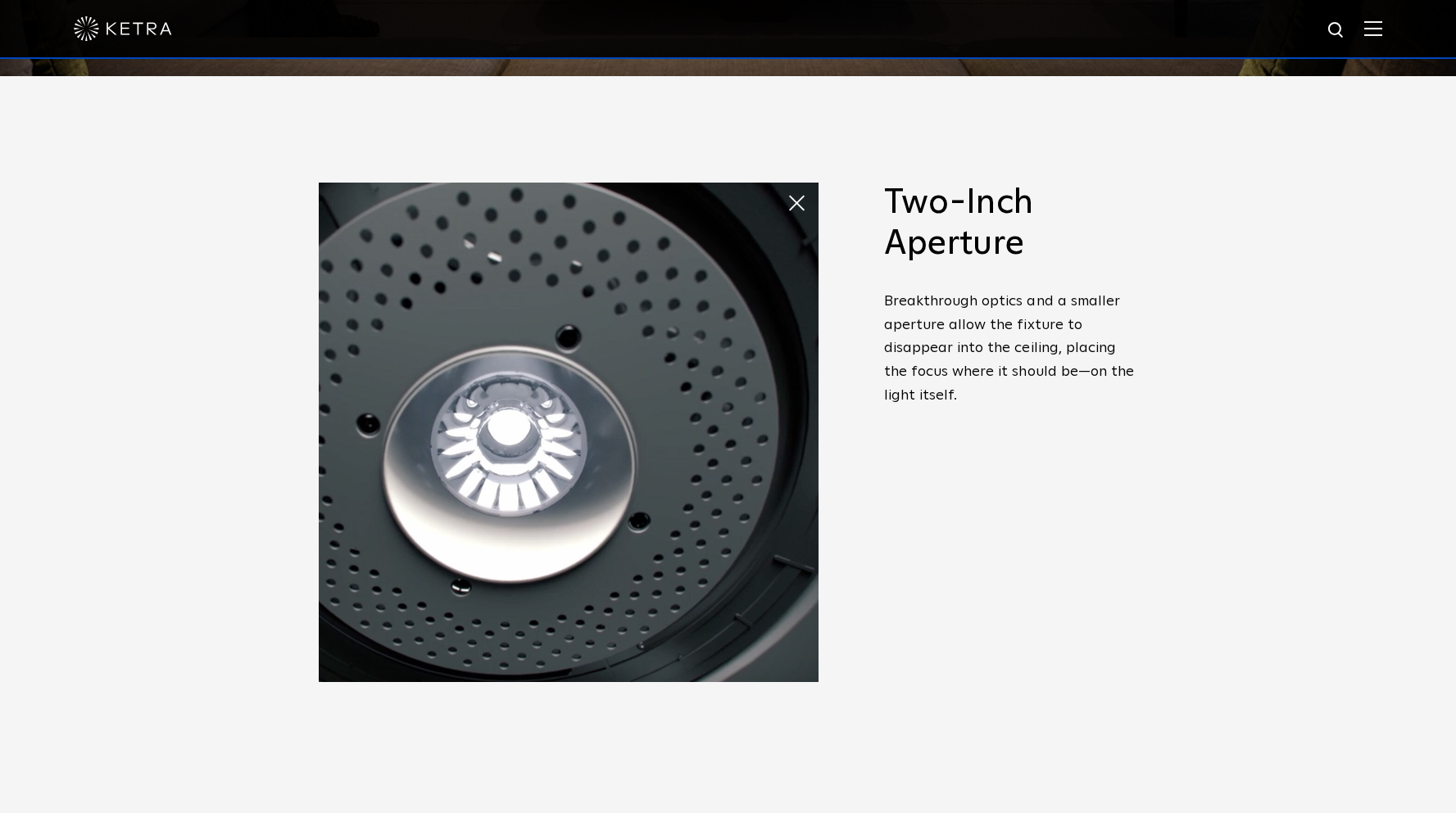
click at [799, 195] on span at bounding box center [802, 203] width 33 height 33
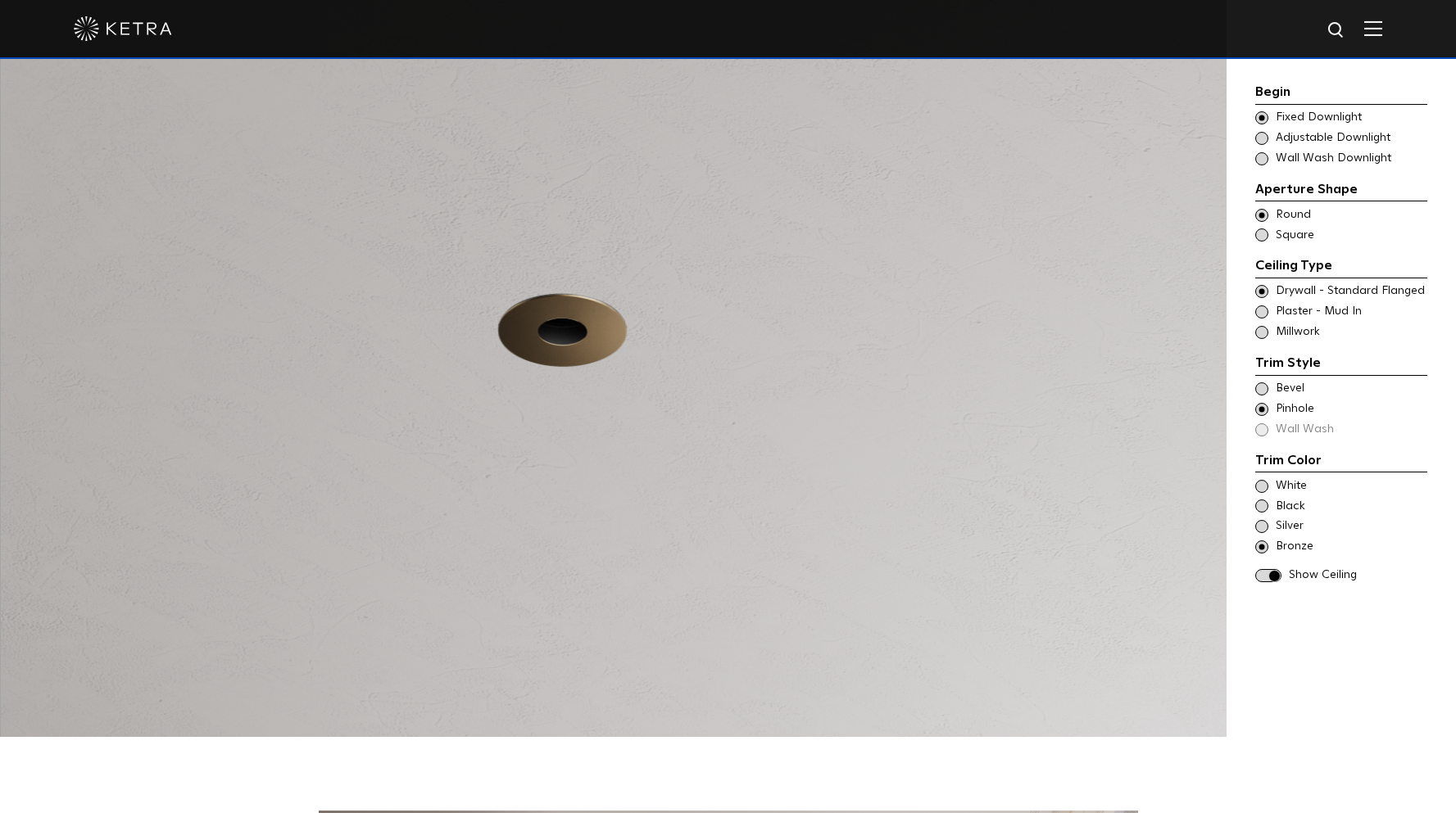
scroll to position [1637, 0]
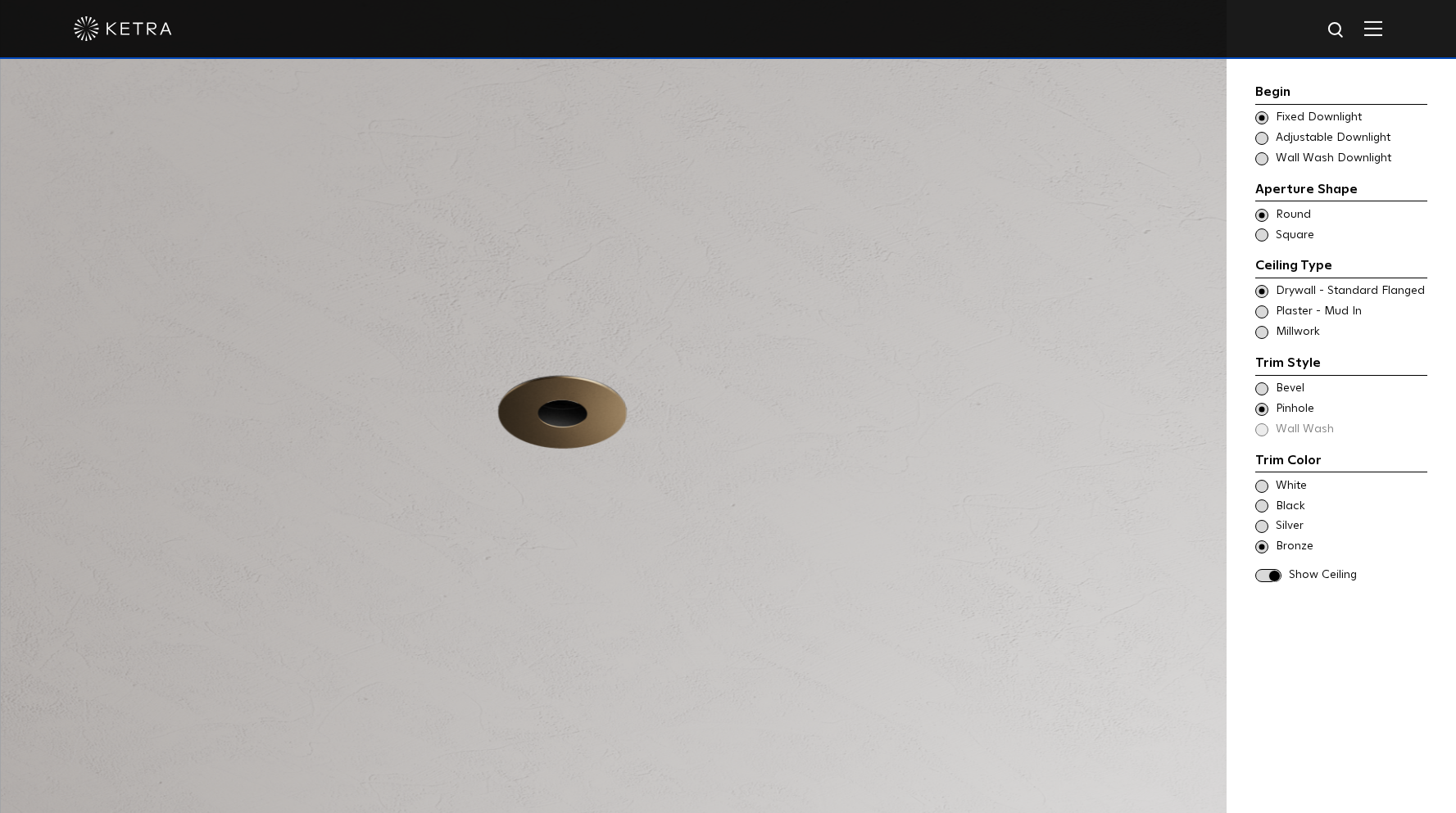
click at [1259, 507] on span at bounding box center [1262, 506] width 13 height 13
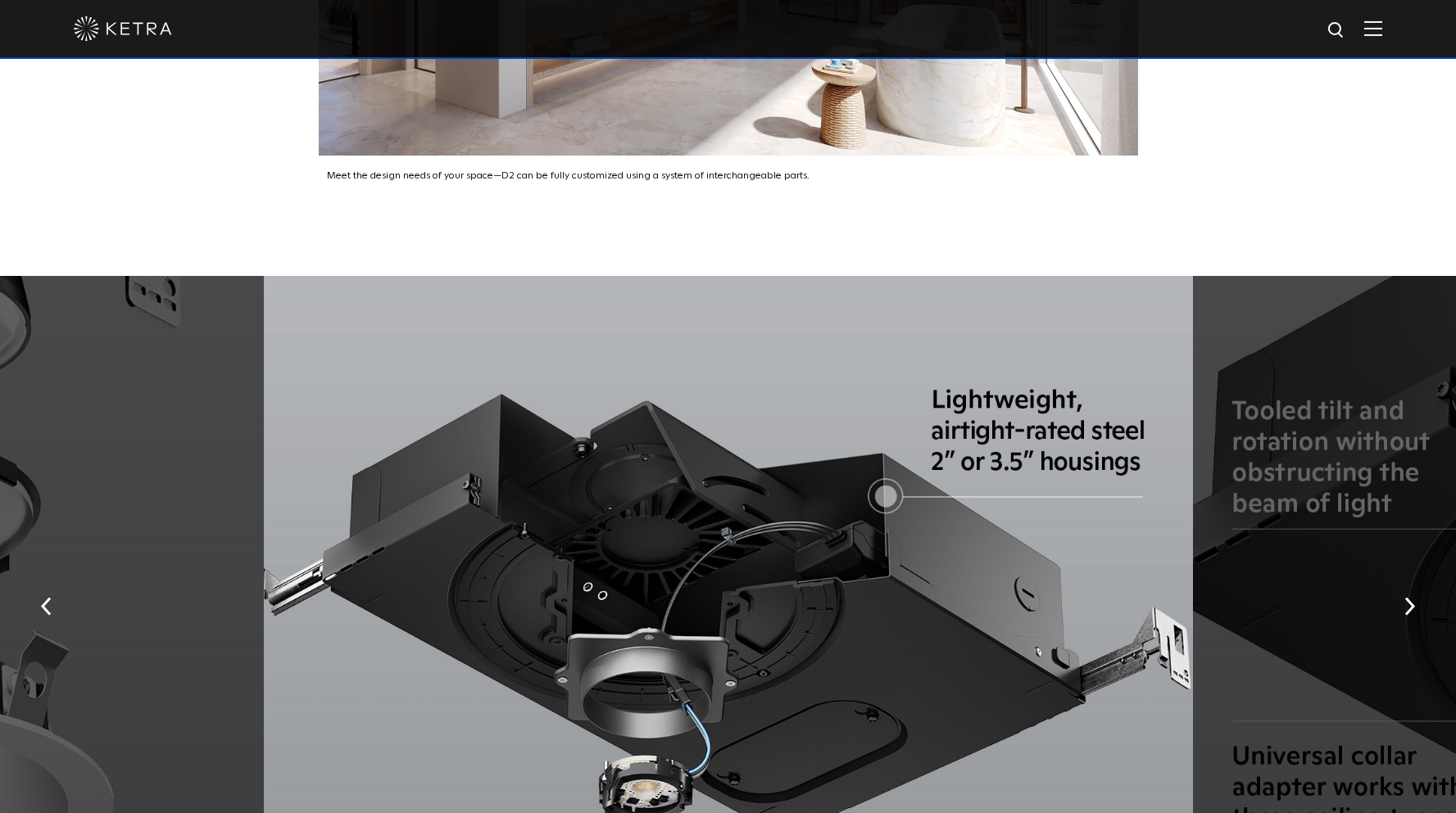
scroll to position [3029, 0]
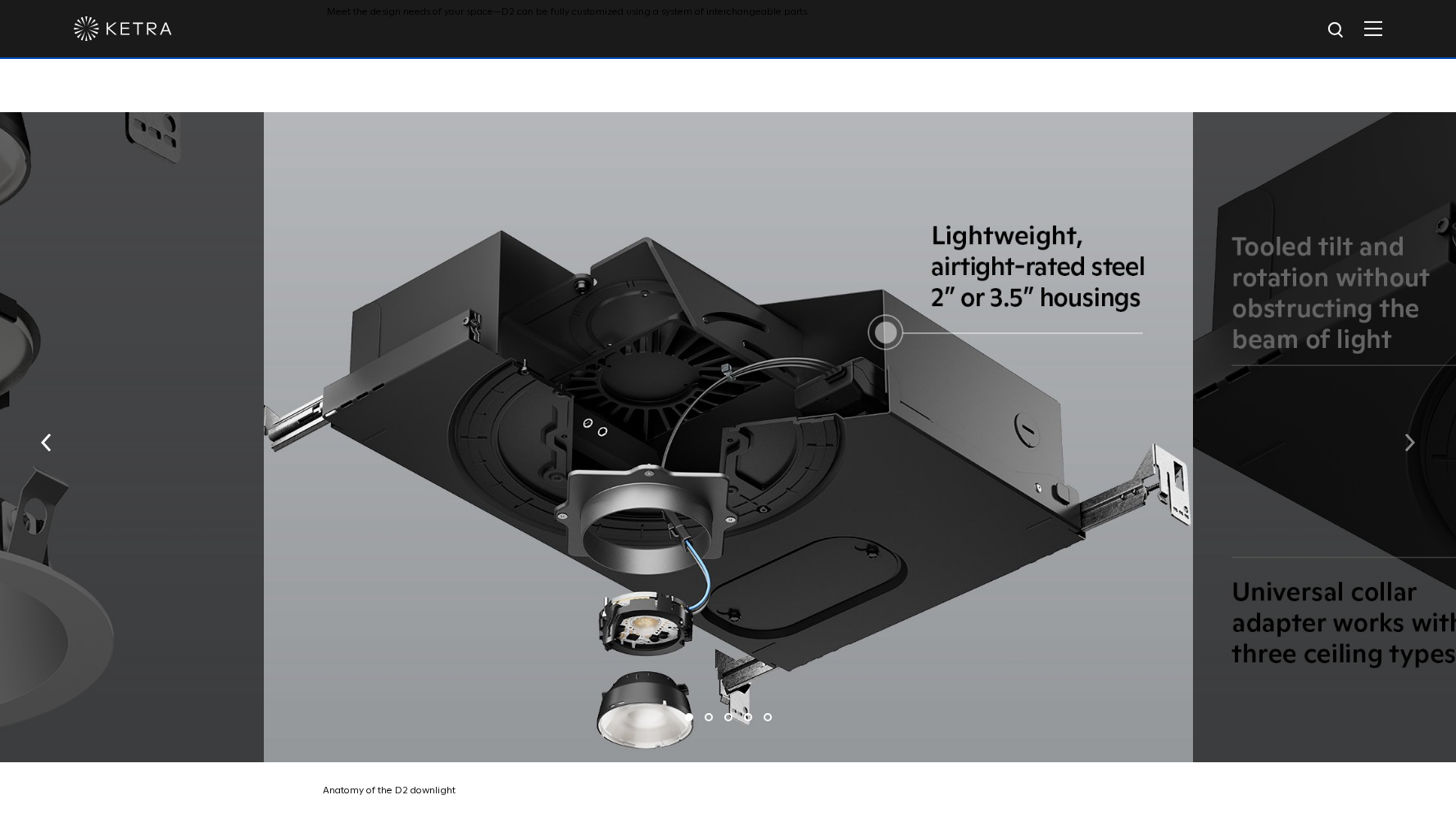
click at [1417, 422] on button "button" at bounding box center [1409, 442] width 35 height 57
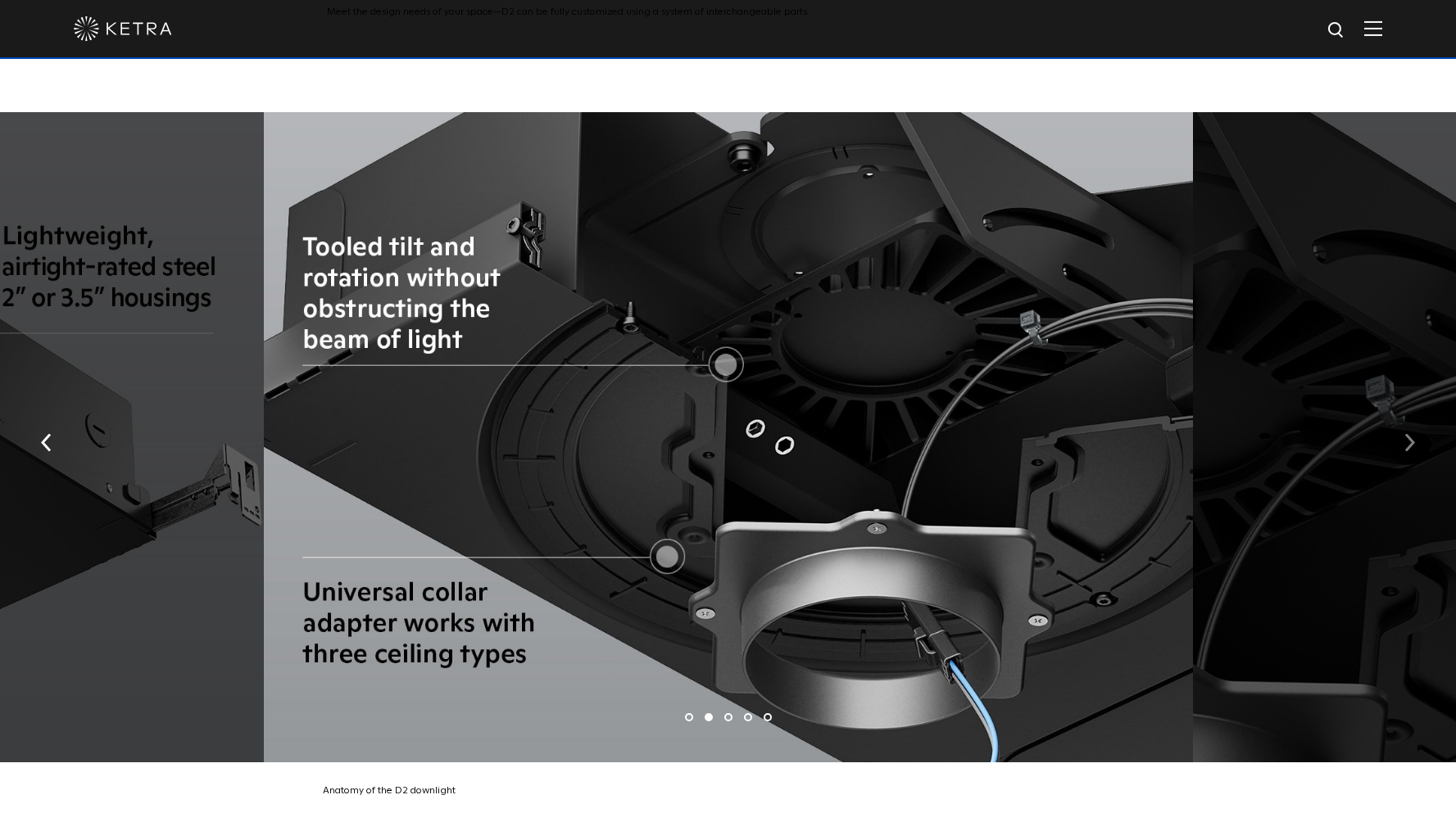
click at [1416, 422] on button "button" at bounding box center [1409, 442] width 35 height 57
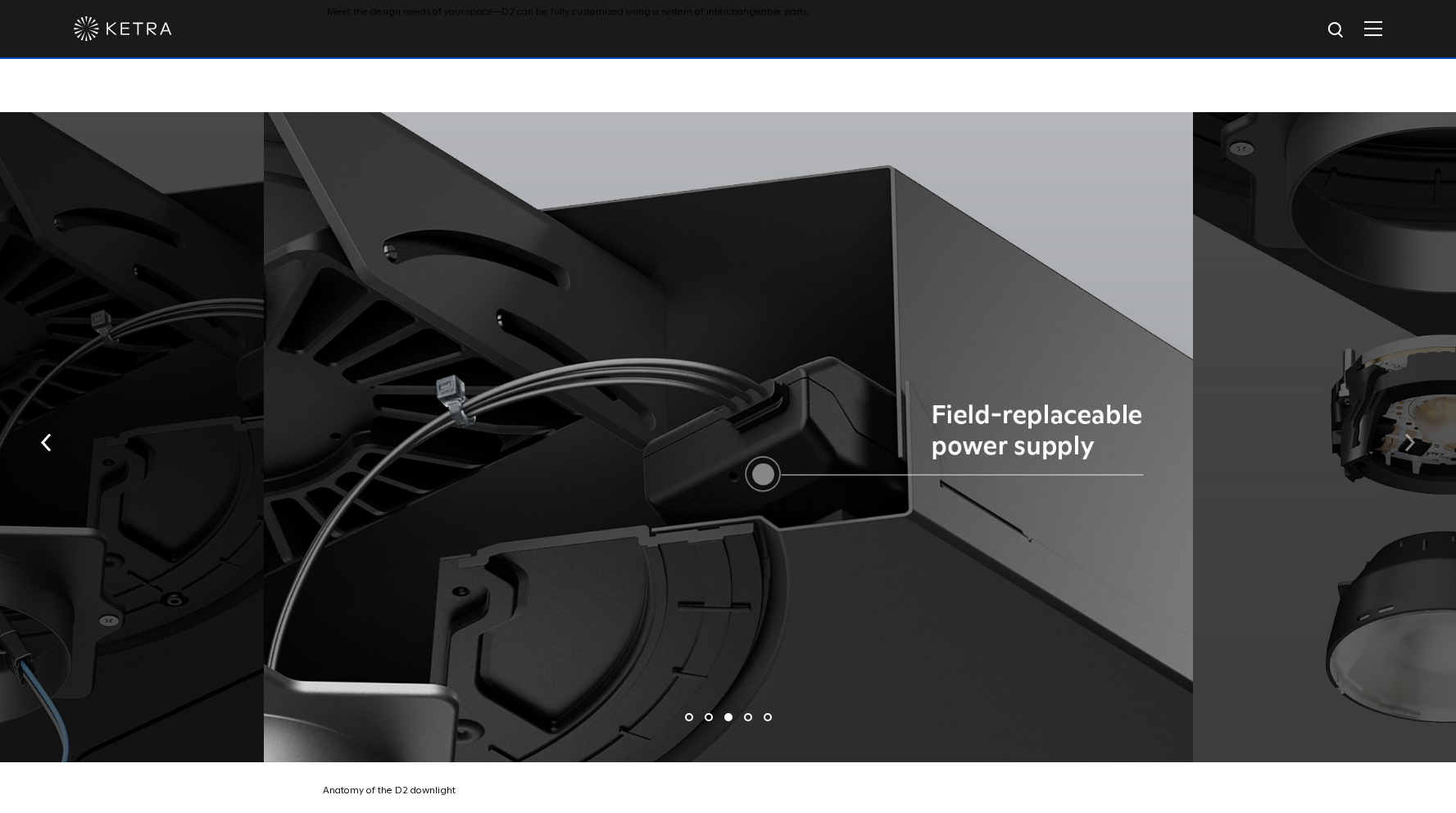
click at [1416, 422] on button "button" at bounding box center [1409, 442] width 35 height 57
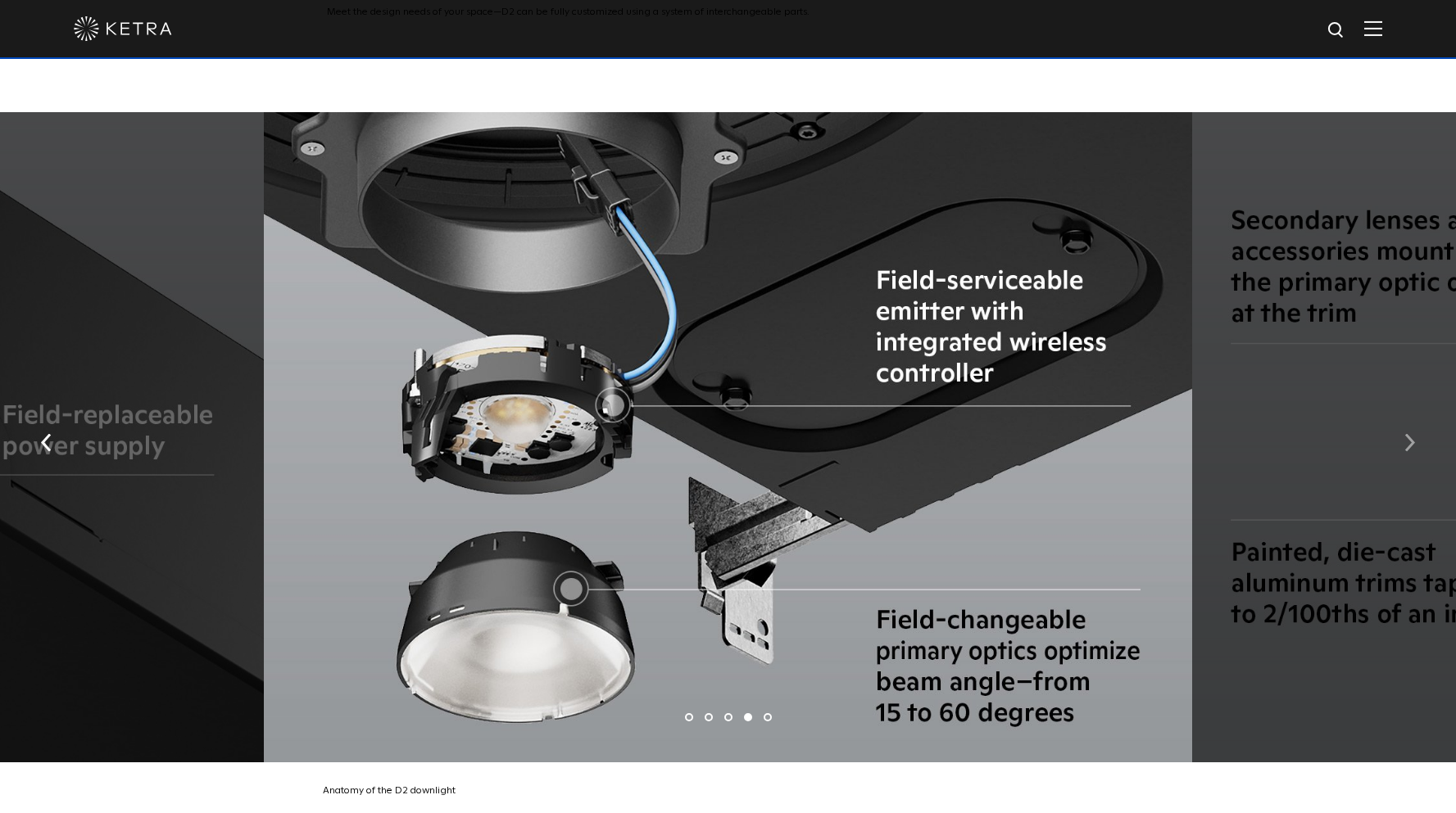
click at [1416, 422] on button "button" at bounding box center [1409, 442] width 35 height 57
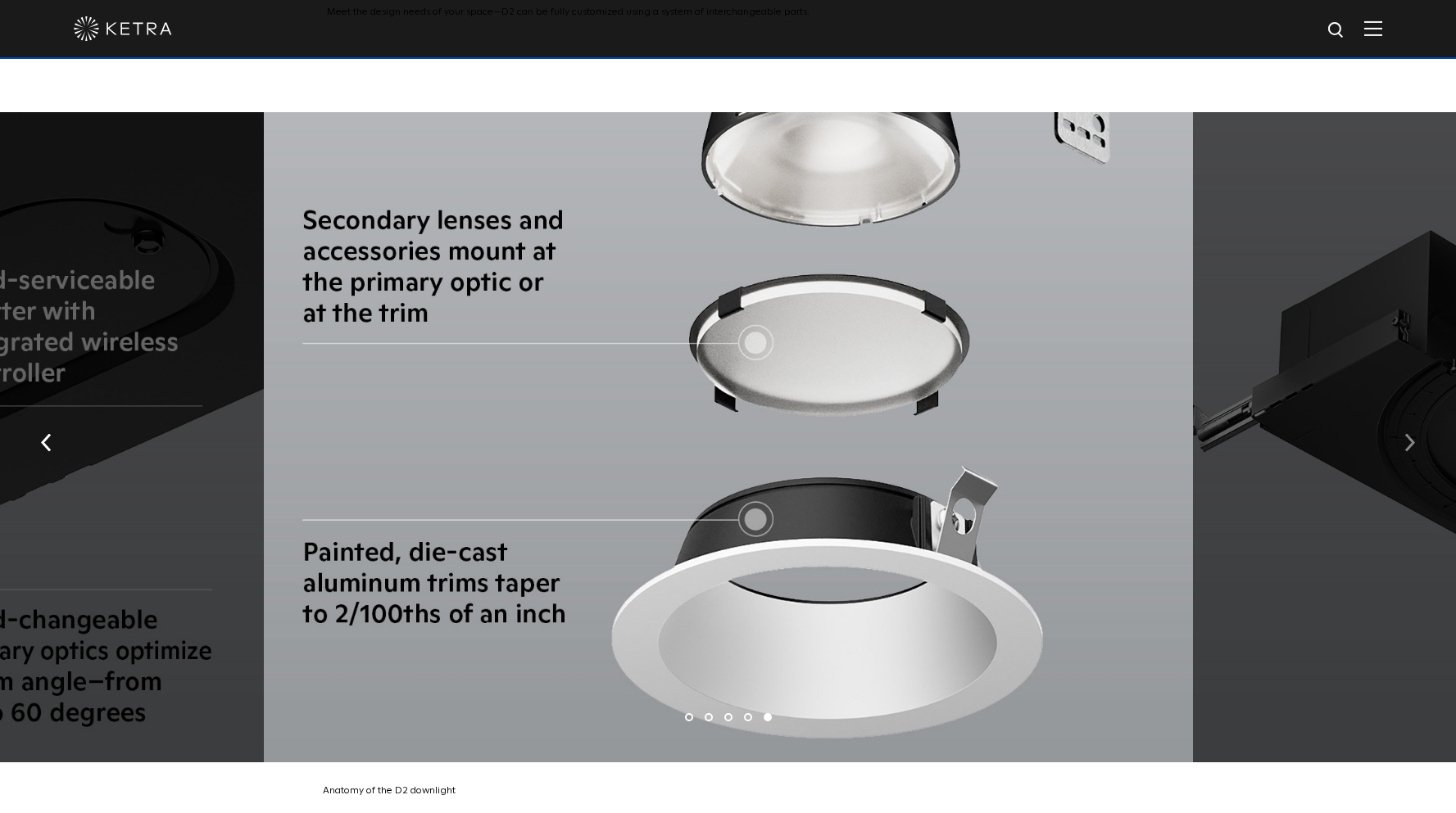
click at [1416, 422] on button "button" at bounding box center [1409, 442] width 35 height 57
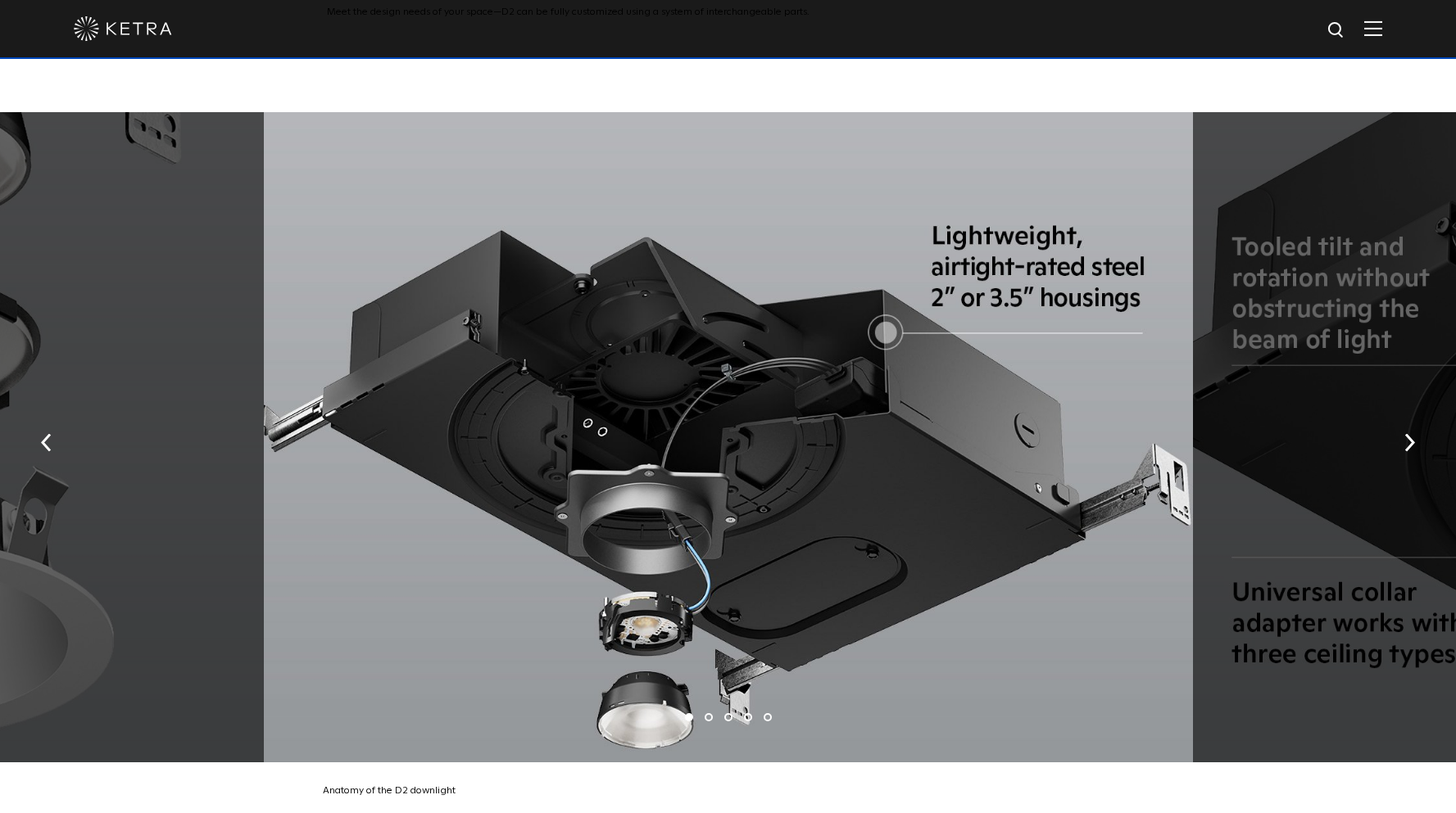
click at [622, 582] on div at bounding box center [728, 437] width 929 height 650
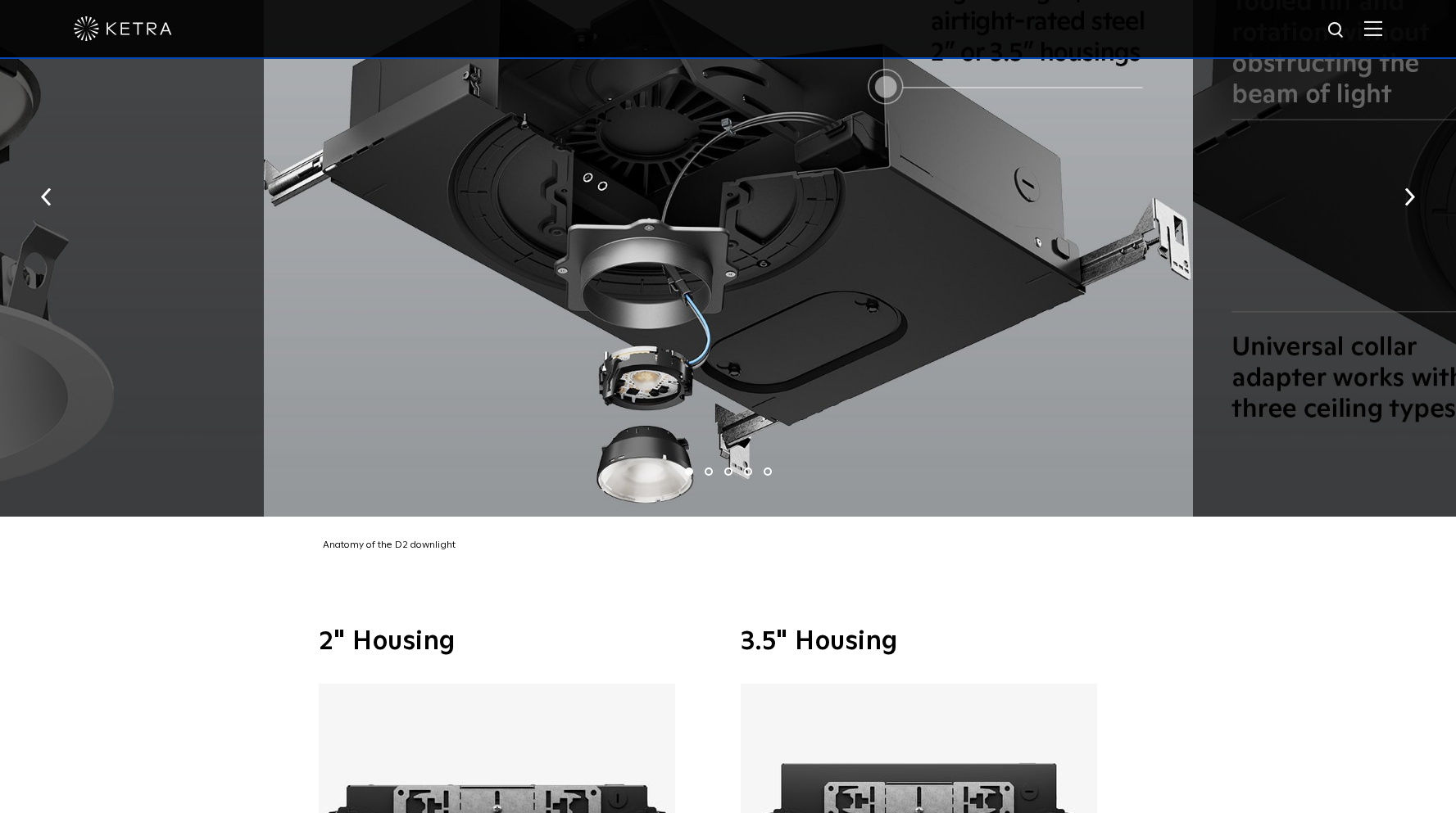
scroll to position [3521, 0]
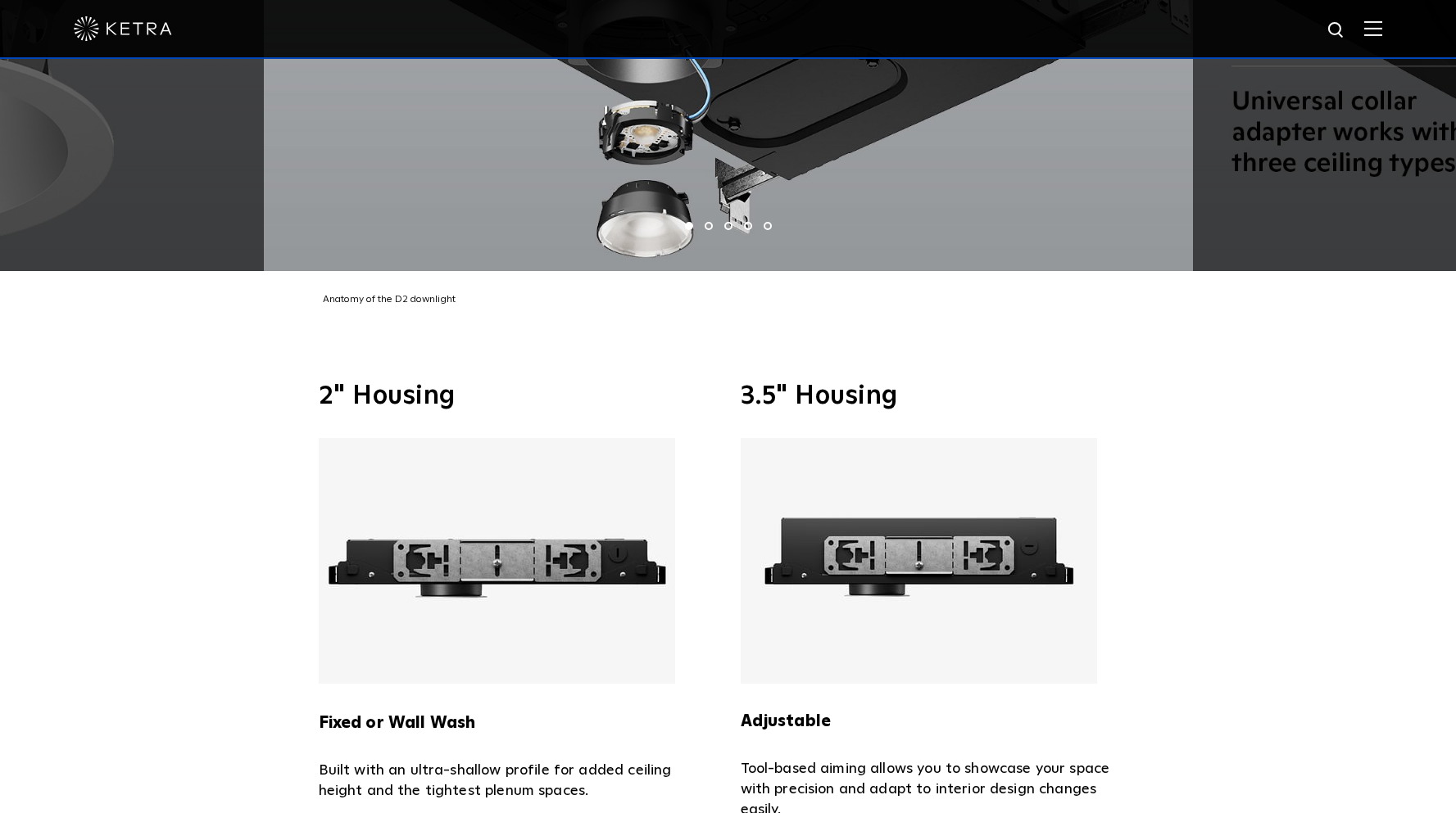
click at [573, 568] on img at bounding box center [497, 560] width 357 height 245
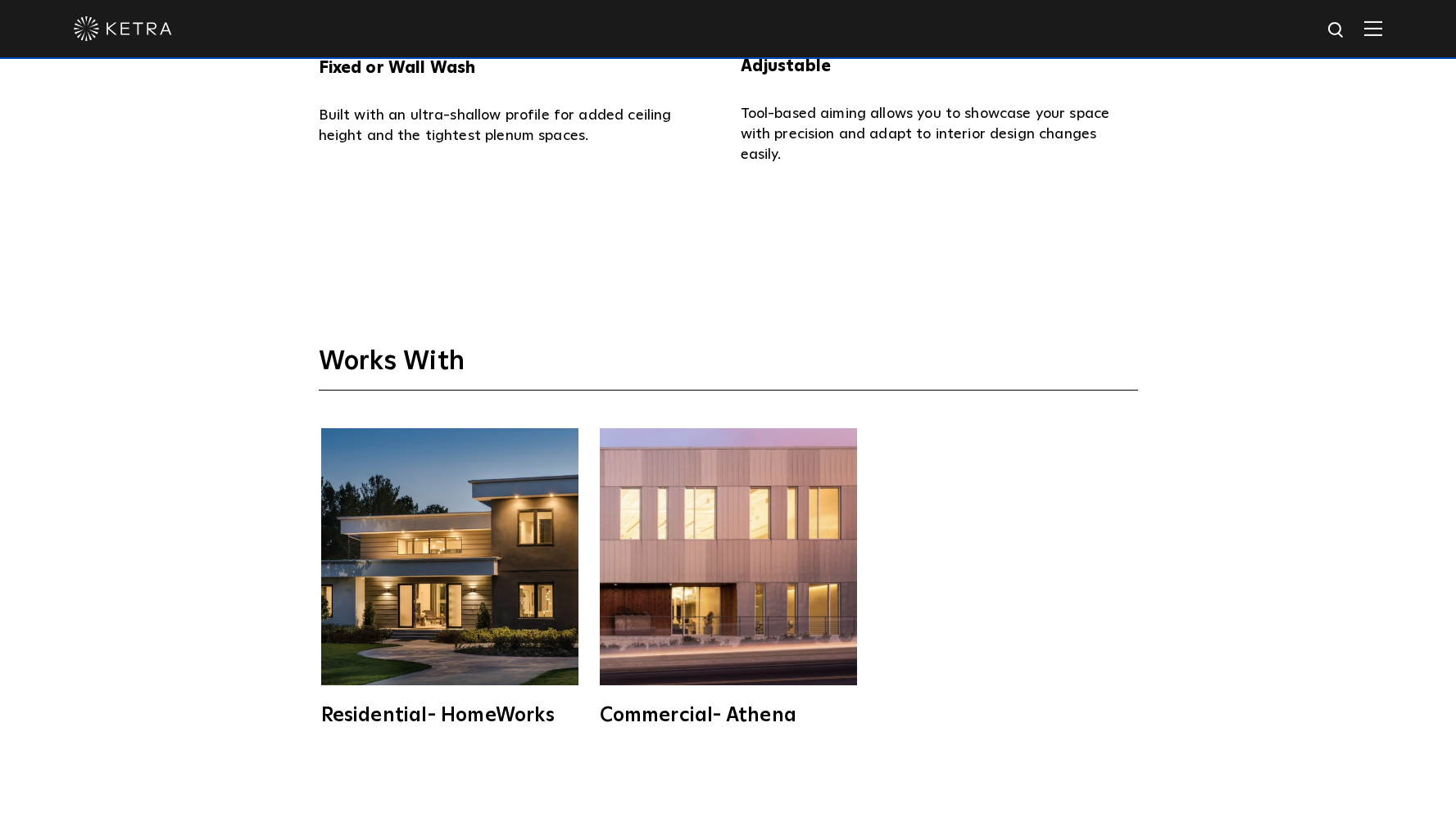
scroll to position [4585, 0]
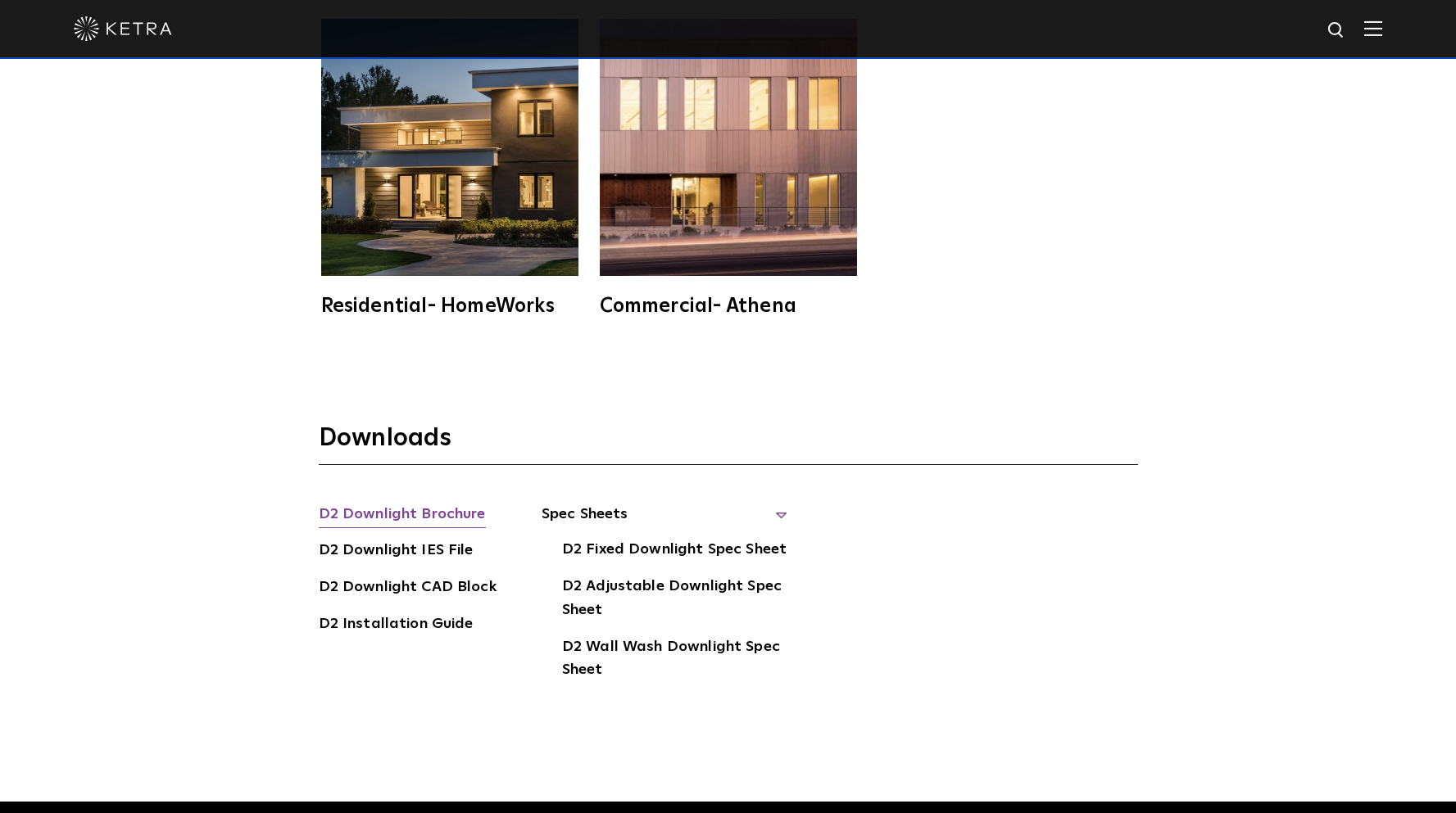
click at [458, 503] on link "D2 Downlight Brochure" at bounding box center [402, 516] width 167 height 26
